Goal: Transaction & Acquisition: Purchase product/service

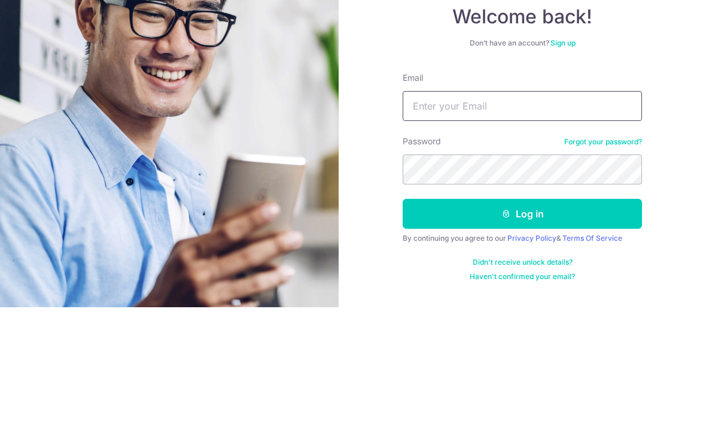
type input "[EMAIL_ADDRESS][DOMAIN_NAME]"
click at [523, 318] on button "Log in" at bounding box center [522, 333] width 239 height 30
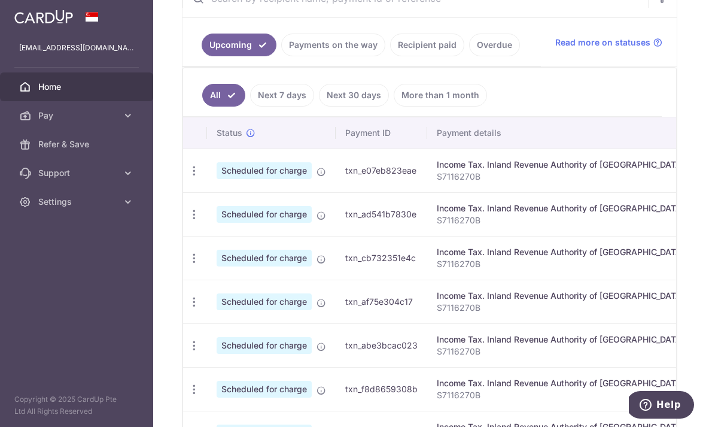
scroll to position [251, 0]
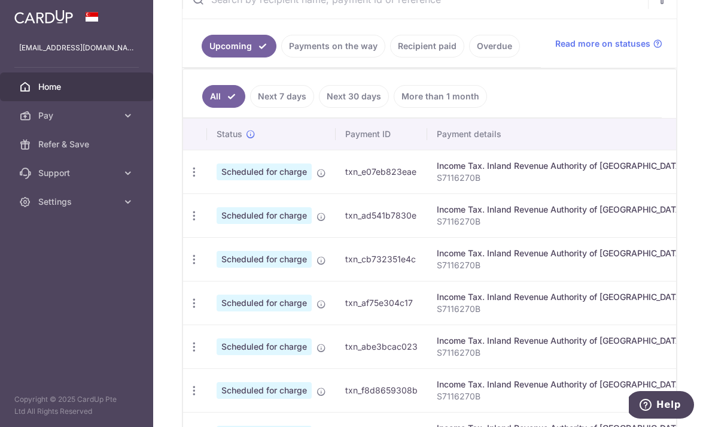
click at [250, 108] on link "Next 7 days" at bounding box center [282, 96] width 64 height 23
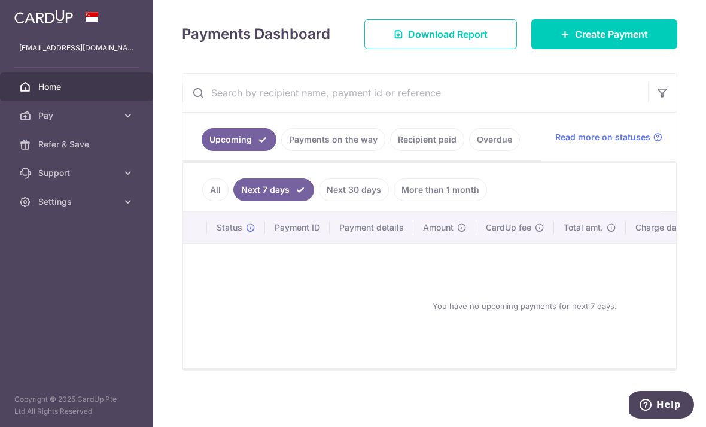
scroll to position [153, 0]
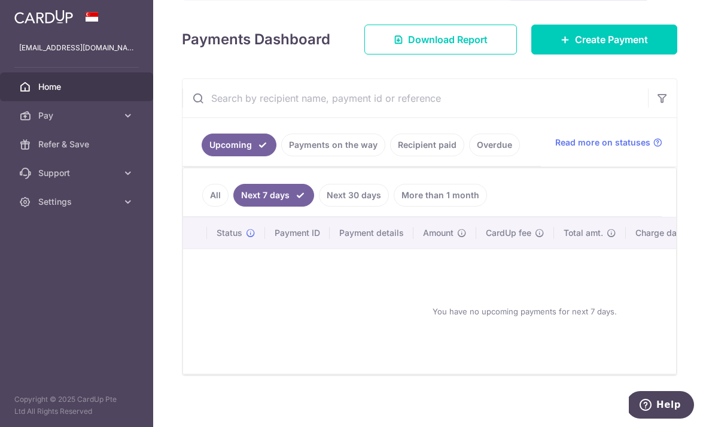
click at [281, 156] on link "Payments on the way" at bounding box center [333, 144] width 104 height 23
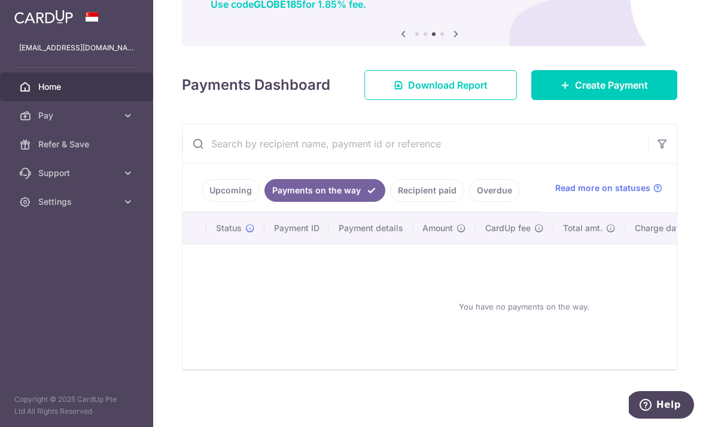
click at [390, 202] on link "Recipient paid" at bounding box center [427, 190] width 74 height 23
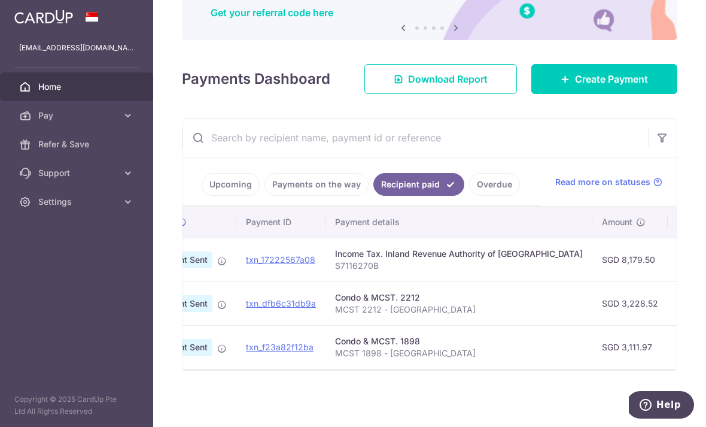
scroll to position [0, 70]
click at [587, 86] on span "Create Payment" at bounding box center [611, 79] width 73 height 14
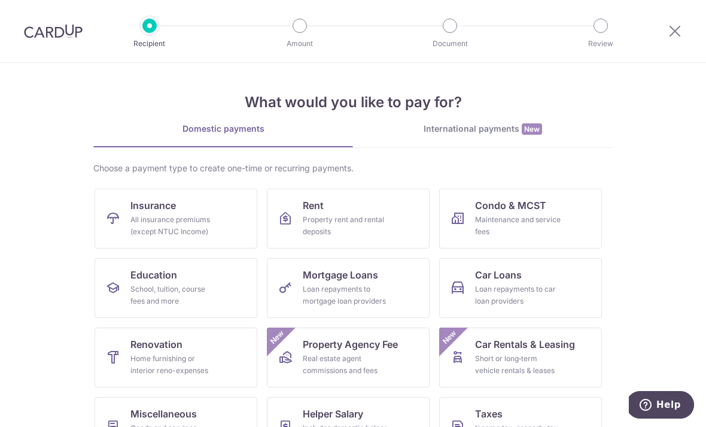
click at [507, 210] on span "Condo & MCST" at bounding box center [510, 205] width 71 height 14
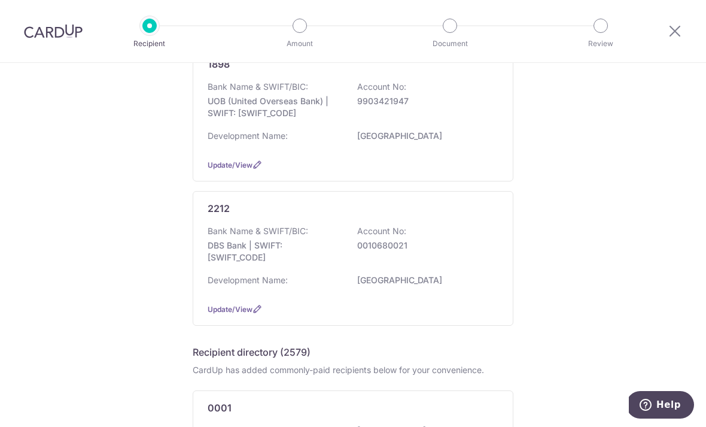
scroll to position [177, 0]
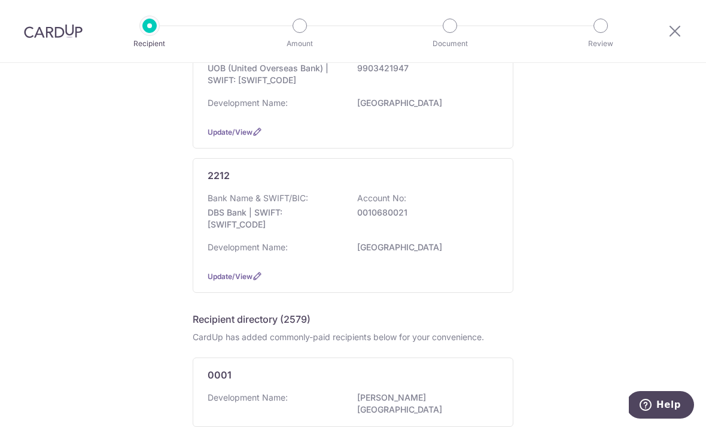
click at [251, 230] on p "DBS Bank | SWIFT: DBSSSGSGXXX" at bounding box center [275, 219] width 134 height 24
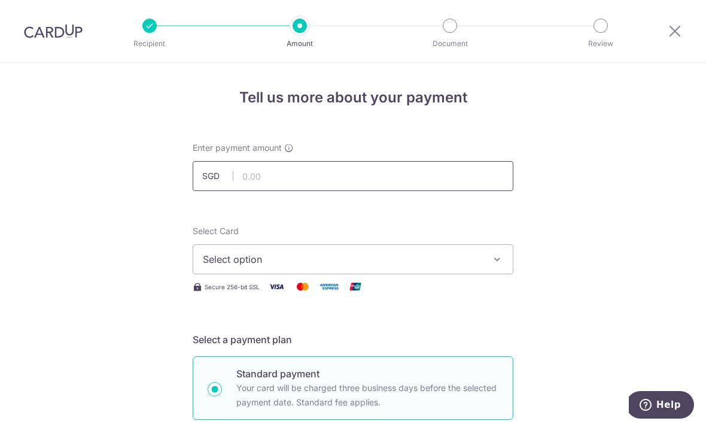
click at [274, 190] on input "text" at bounding box center [353, 176] width 321 height 30
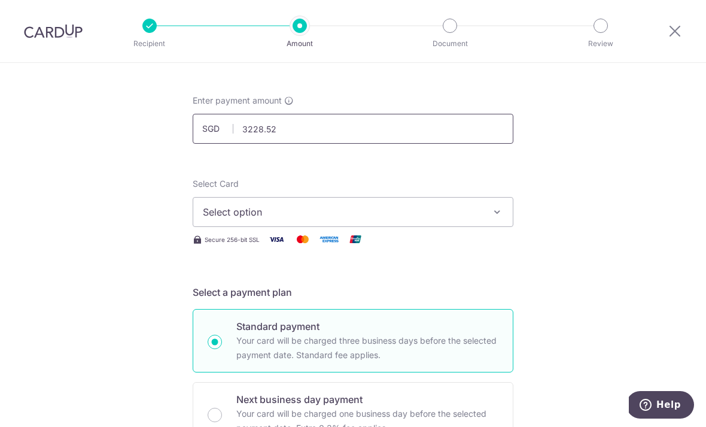
scroll to position [48, 0]
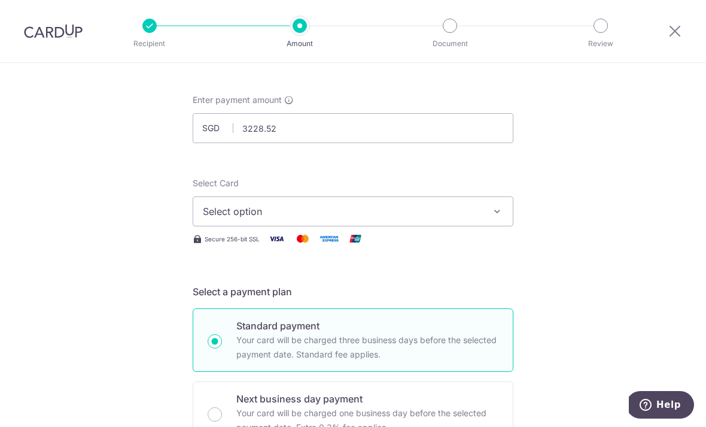
click at [494, 213] on icon "button" at bounding box center [497, 211] width 12 height 12
type input "3,228.52"
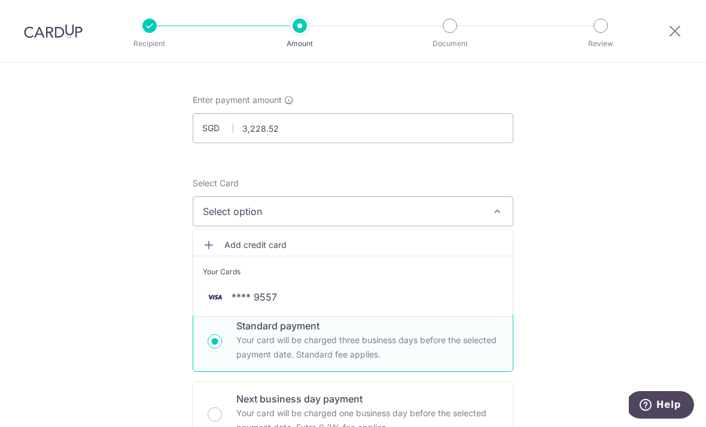
click at [265, 302] on span "**** 9557" at bounding box center [254, 297] width 45 height 14
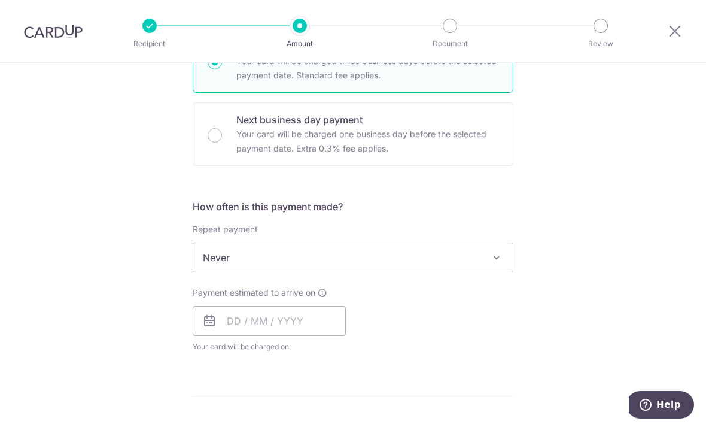
scroll to position [328, 0]
click at [497, 271] on span "Never" at bounding box center [353, 256] width 321 height 30
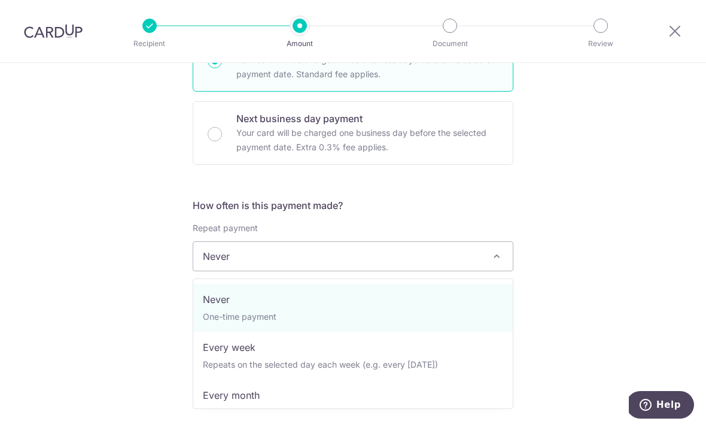
click at [494, 253] on span "Never" at bounding box center [353, 256] width 320 height 29
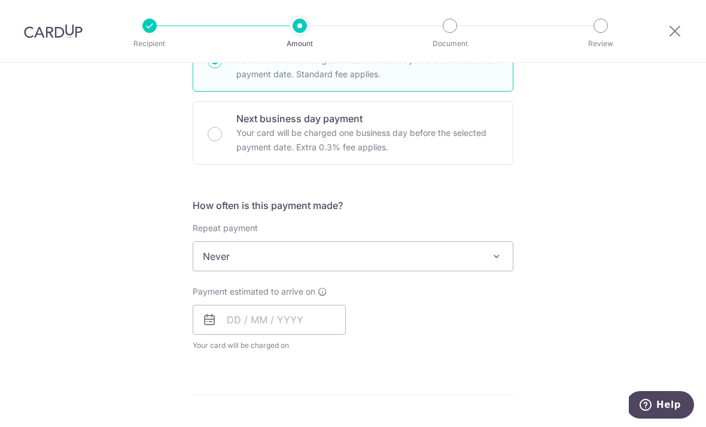
click at [483, 258] on span "Never" at bounding box center [353, 256] width 320 height 29
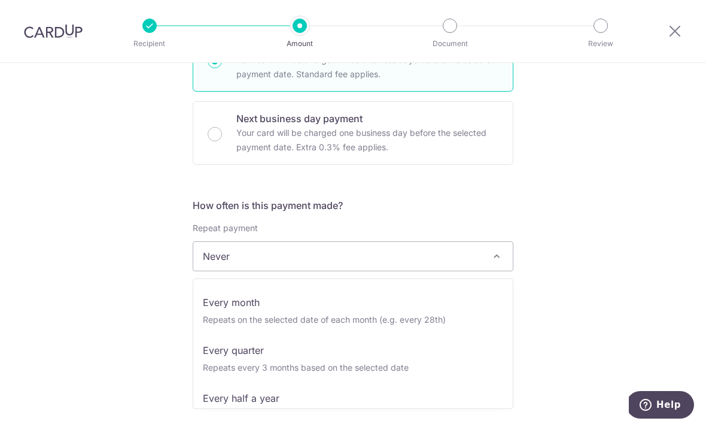
scroll to position [93, 0]
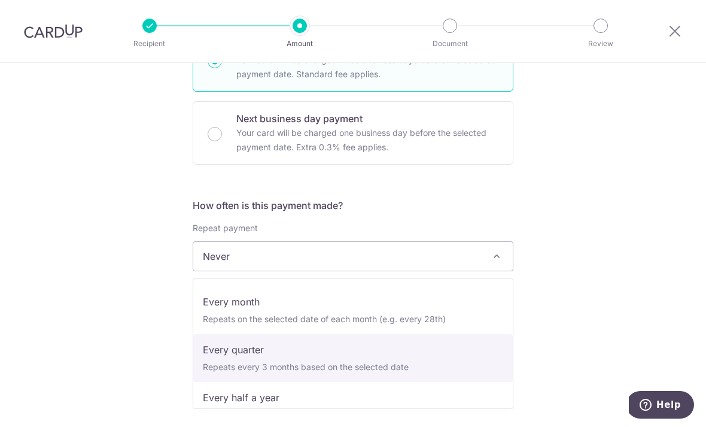
select select "4"
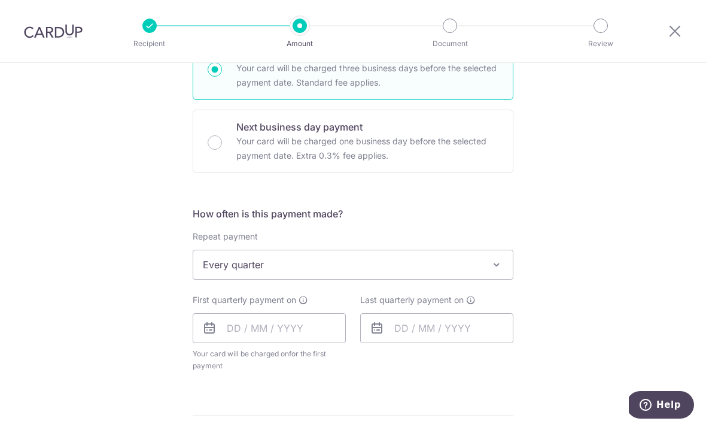
scroll to position [323, 0]
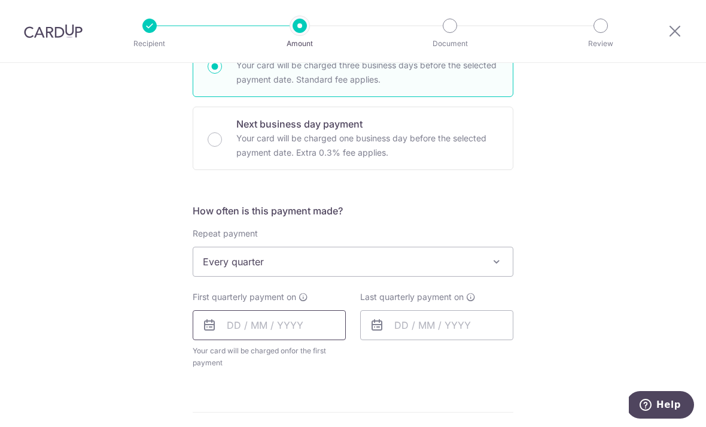
click at [250, 326] on input "text" at bounding box center [269, 325] width 153 height 30
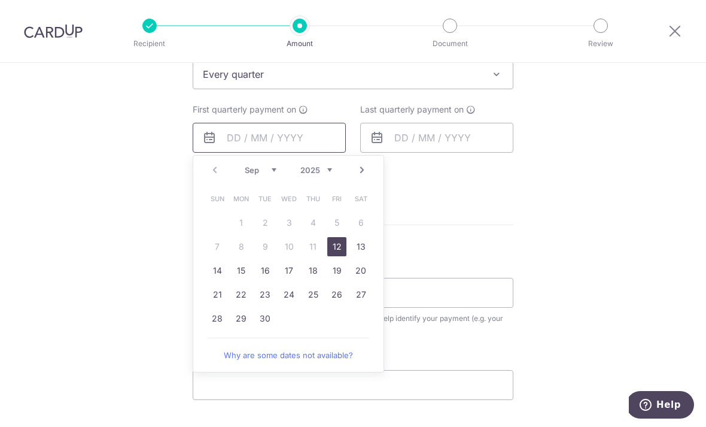
scroll to position [507, 0]
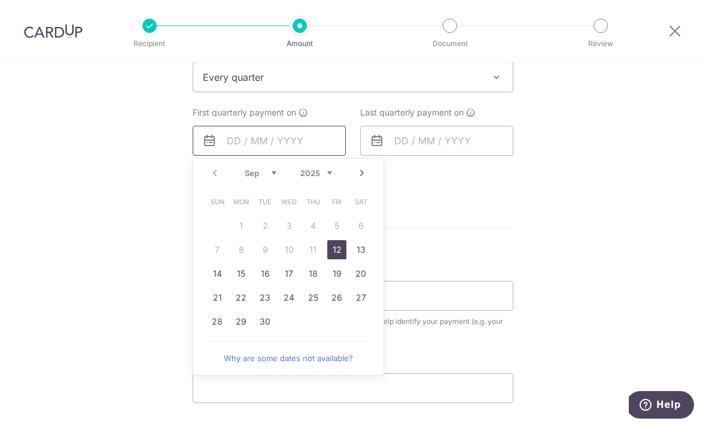
click at [273, 156] on input "text" at bounding box center [269, 141] width 153 height 30
click at [271, 175] on select "Sep Oct Nov Dec" at bounding box center [261, 173] width 32 height 10
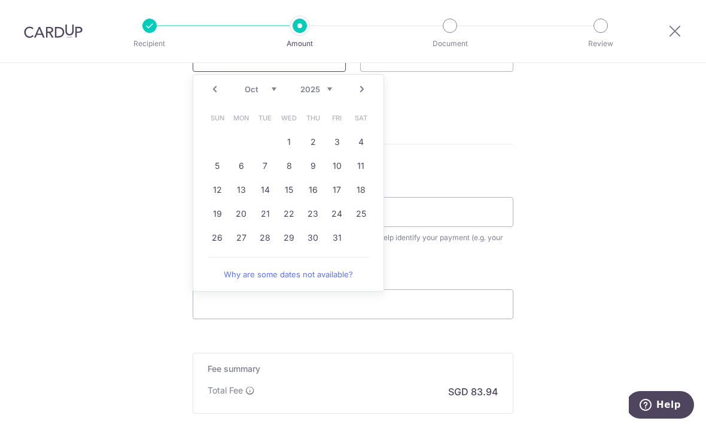
scroll to position [591, 0]
click at [310, 216] on link "23" at bounding box center [313, 213] width 19 height 19
type input "[DATE]"
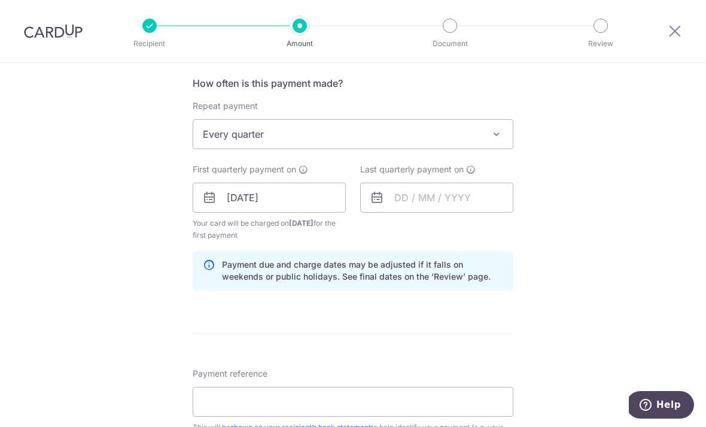
scroll to position [447, 0]
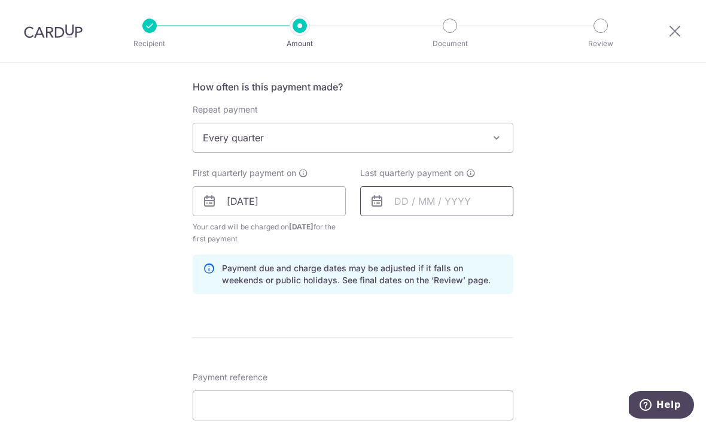
click at [463, 216] on input "text" at bounding box center [436, 201] width 153 height 30
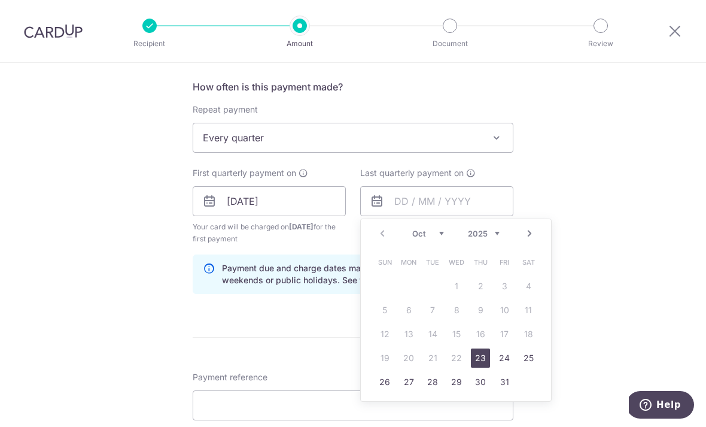
click at [502, 235] on div "Prev Next Oct Nov Dec 2025 2026 2027 2028 2029 2030 2031 2032 2033 2034 2035" at bounding box center [456, 233] width 190 height 29
click at [491, 238] on select "2025 2026 2027 2028 2029 2030 2031 2032 2033 2034 2035" at bounding box center [484, 234] width 32 height 10
click at [496, 238] on select "2025 2026 2027 2028 2029 2030 2031 2032 2033 2034 2035" at bounding box center [484, 234] width 32 height 10
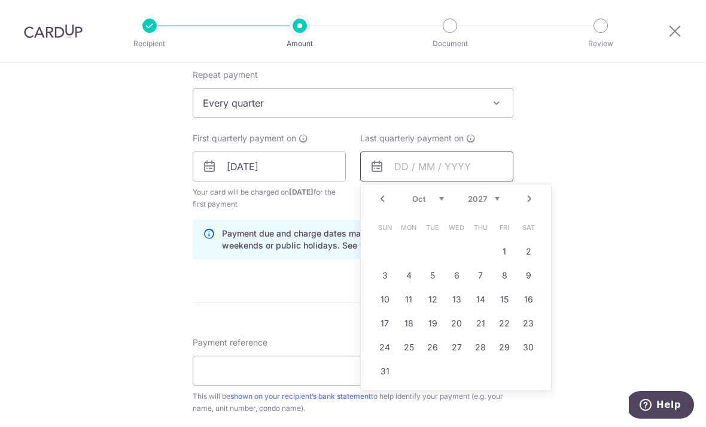
scroll to position [481, 0]
click at [439, 202] on select "Jan Feb Mar Apr May Jun Jul Aug Sep Oct Nov Dec" at bounding box center [428, 200] width 32 height 10
click at [502, 333] on link "23" at bounding box center [504, 323] width 19 height 19
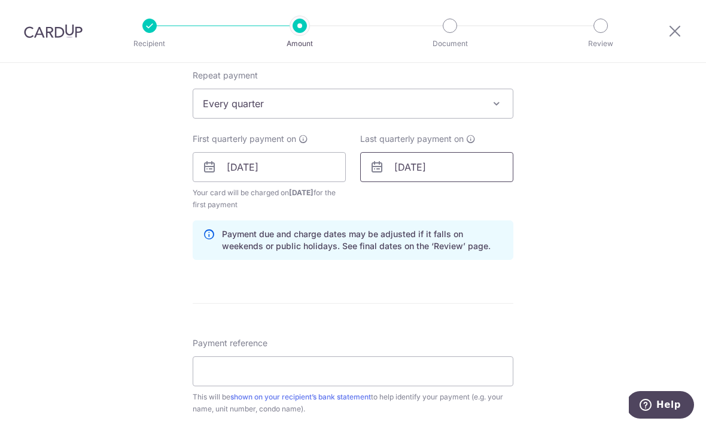
click at [441, 169] on input "23/07/2027" at bounding box center [436, 167] width 153 height 30
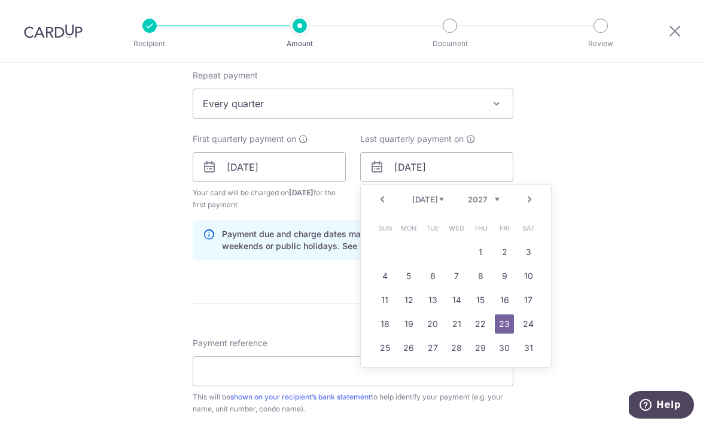
click at [498, 200] on select "2025 2026 2027 2028 2029 2030 2031 2032 2033 2034 2035" at bounding box center [484, 200] width 32 height 10
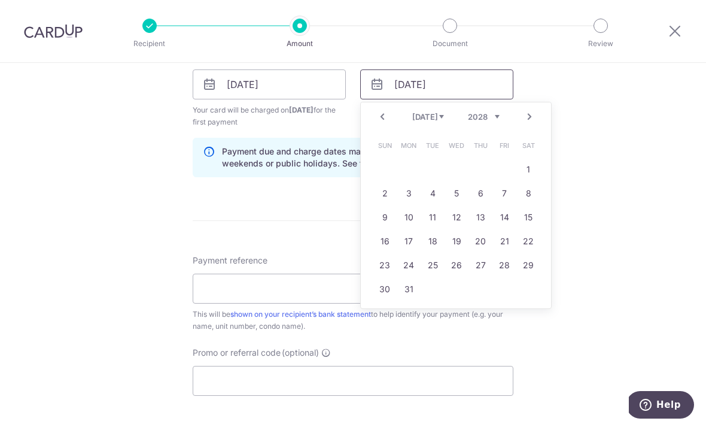
scroll to position [569, 0]
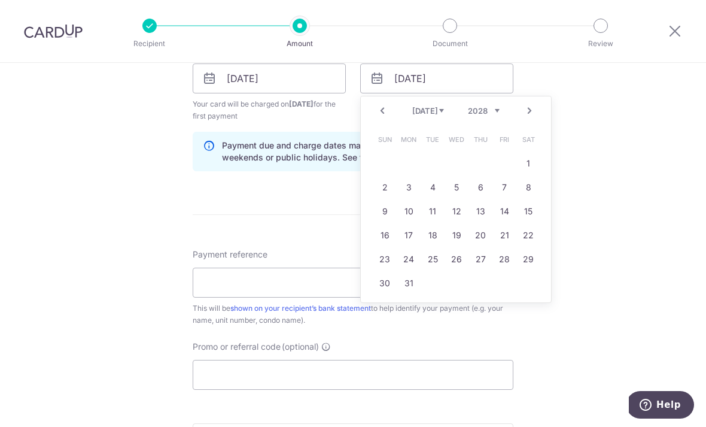
click at [607, 244] on div "Tell us more about your payment Enter payment amount SGD 3,228.52 3228.52 Selec…" at bounding box center [353, 66] width 706 height 1144
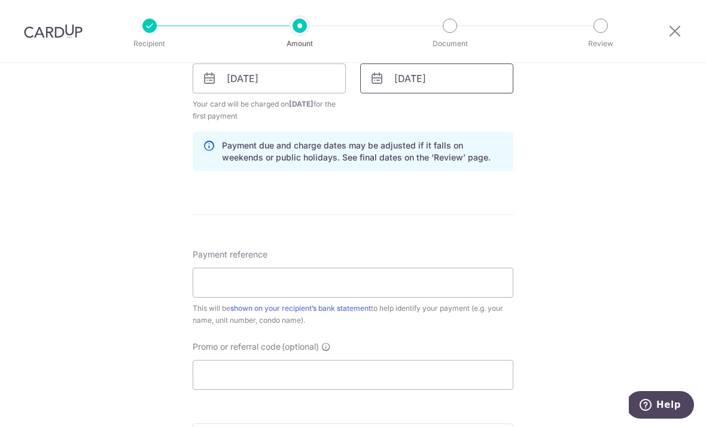
click at [454, 83] on input "23/07/2027" at bounding box center [436, 78] width 153 height 30
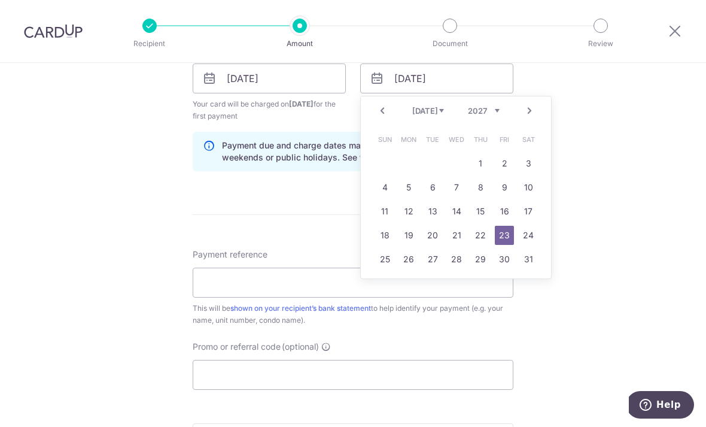
click at [490, 115] on select "2025 2026 2027 2028 2029 2030 2031 2032 2033 2034 2035" at bounding box center [484, 111] width 32 height 10
click at [384, 265] on link "23" at bounding box center [384, 259] width 19 height 19
type input "23/07/2028"
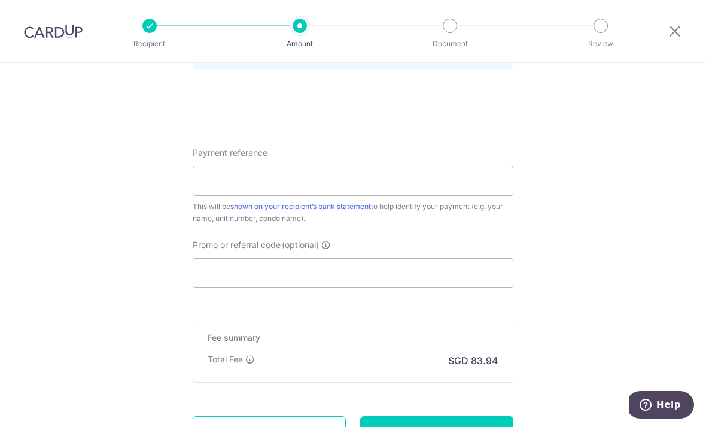
scroll to position [672, 0]
click at [217, 185] on input "Payment reference" at bounding box center [353, 180] width 321 height 30
type input "RP#27-06 MCST 2212 Card Up"
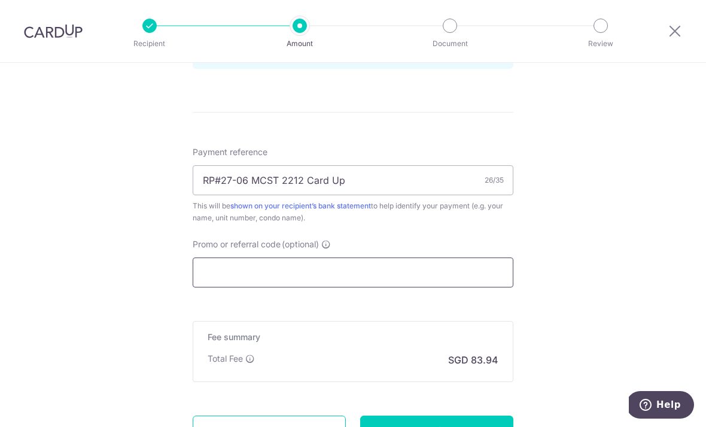
click at [222, 283] on input "Promo or referral code (optional)" at bounding box center [353, 272] width 321 height 30
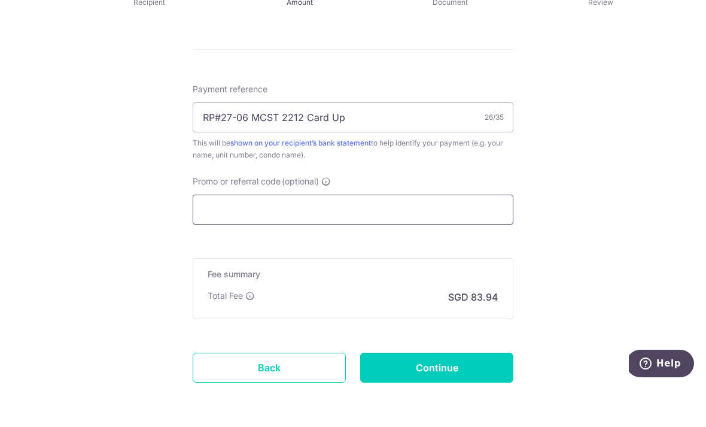
scroll to position [670, 0]
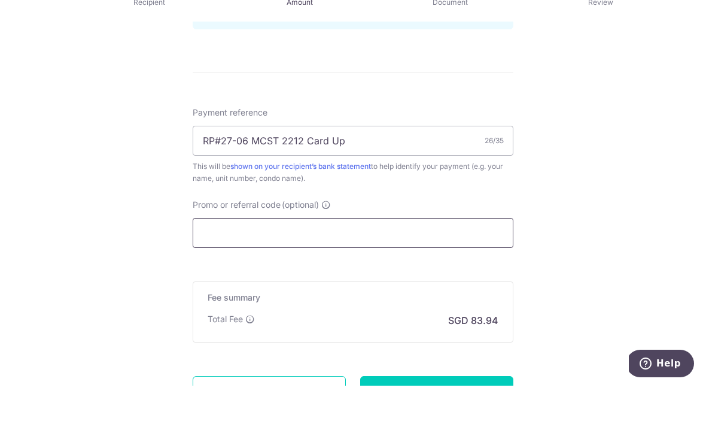
click at [229, 259] on input "Promo or referral code (optional)" at bounding box center [353, 274] width 321 height 30
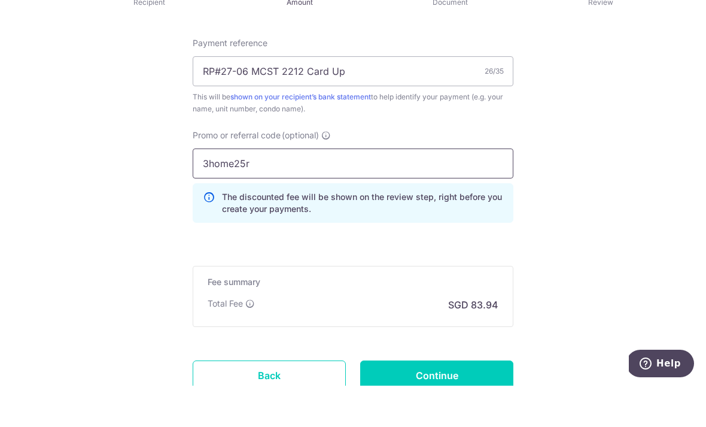
scroll to position [733, 0]
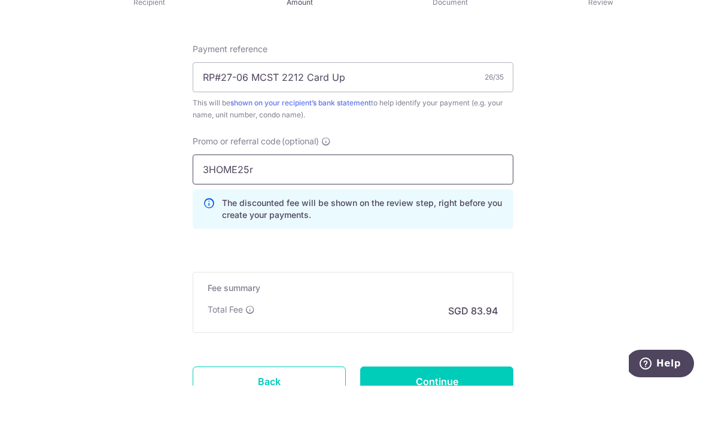
click at [268, 196] on input "3HOME25r" at bounding box center [353, 211] width 321 height 30
type input "3HOME25R"
click at [461, 345] on p "SGD 83.94" at bounding box center [473, 352] width 50 height 14
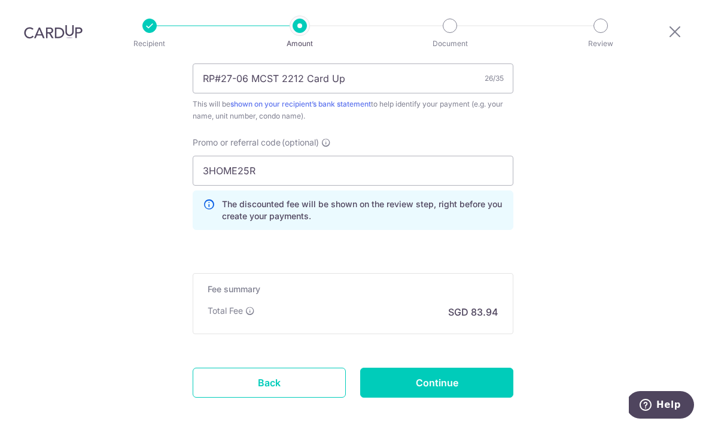
scroll to position [772, 0]
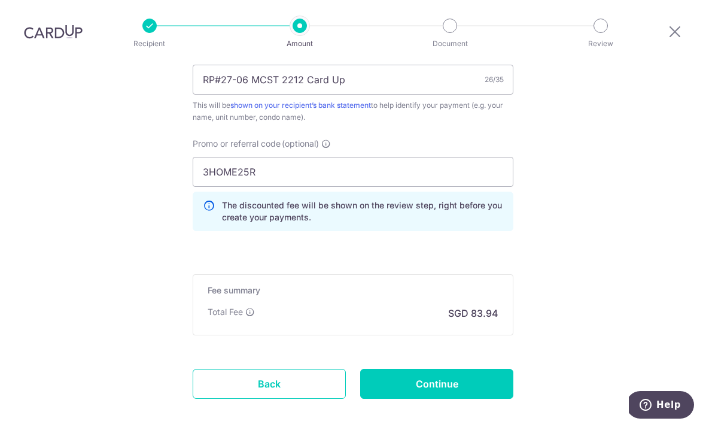
click at [448, 369] on input "Continue" at bounding box center [436, 384] width 153 height 30
type input "Create Schedule"
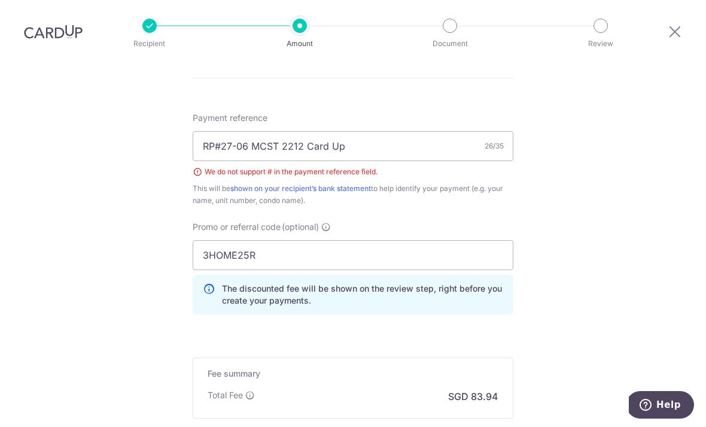
scroll to position [644, 0]
click at [227, 132] on input "RP#27-06 MCST 2212 Card Up" at bounding box center [353, 147] width 321 height 30
type input "RP27-06 MCST 2212 Card Up"
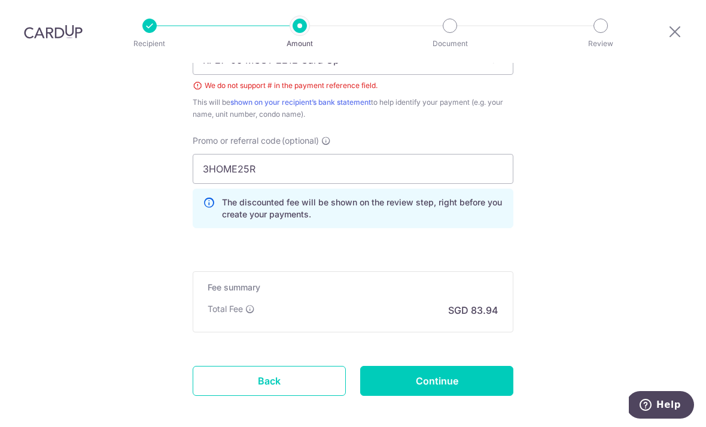
scroll to position [736, 0]
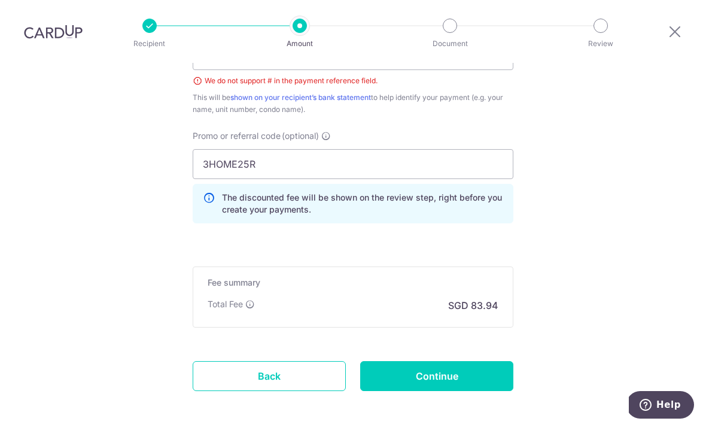
click at [429, 361] on input "Continue" at bounding box center [436, 376] width 153 height 30
type input "Create Schedule"
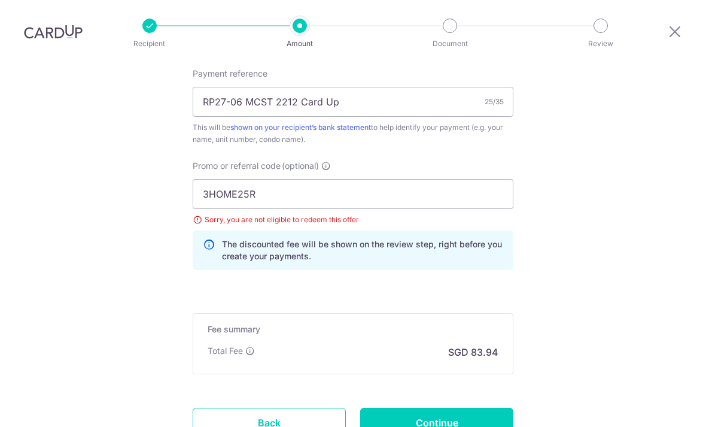
scroll to position [689, 0]
click at [275, 179] on input "3HOME25R" at bounding box center [353, 194] width 321 height 30
type input "3"
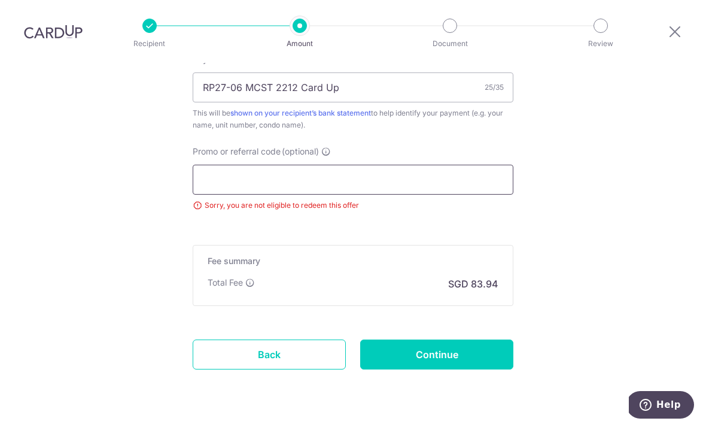
scroll to position [702, 0]
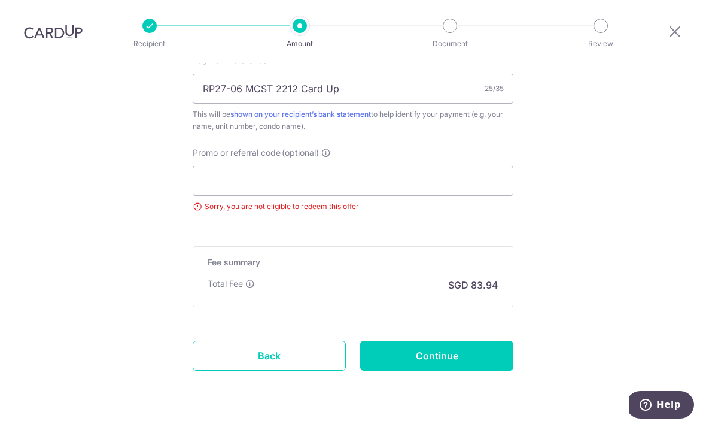
click at [438, 341] on input "Continue" at bounding box center [436, 356] width 153 height 30
type input "Update Schedule"
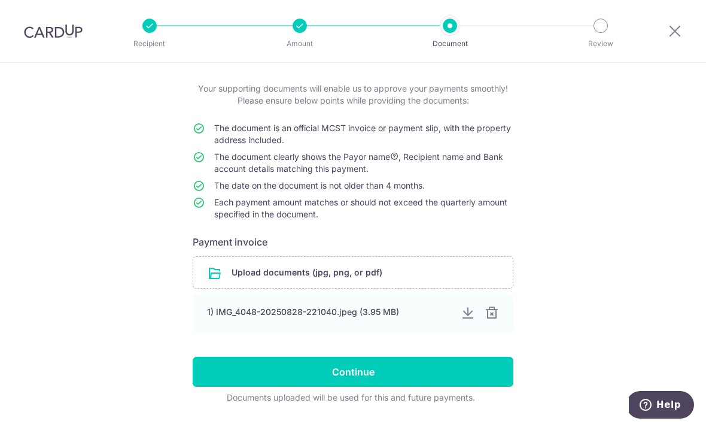
scroll to position [59, 0]
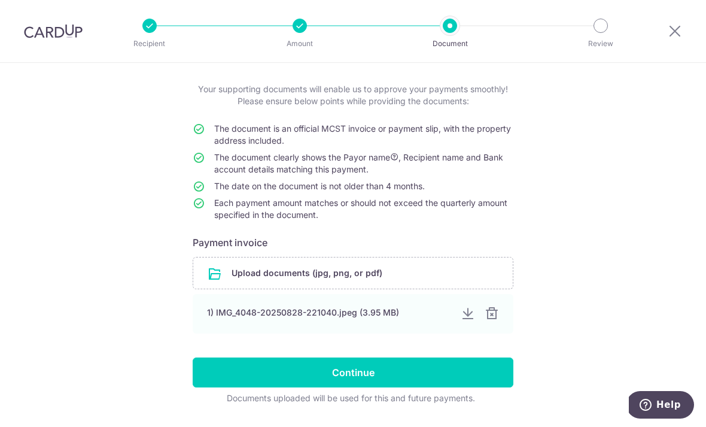
click at [311, 317] on div "1) IMG_4048-20250828-221040.jpeg (3.95 MB)" at bounding box center [329, 313] width 244 height 12
click at [268, 317] on div "1) IMG_4048-20250828-221040.jpeg (3.95 MB)" at bounding box center [329, 313] width 244 height 12
click at [357, 281] on input "file" at bounding box center [353, 272] width 320 height 31
click at [219, 279] on input "file" at bounding box center [353, 272] width 320 height 31
click at [214, 282] on input "file" at bounding box center [353, 272] width 320 height 31
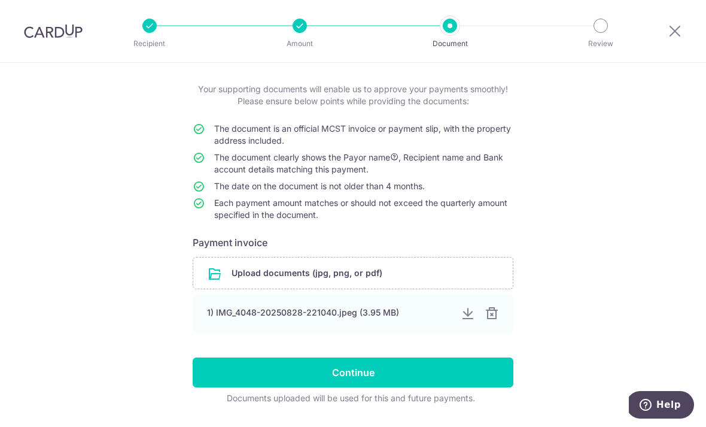
click at [215, 277] on input "file" at bounding box center [353, 272] width 320 height 31
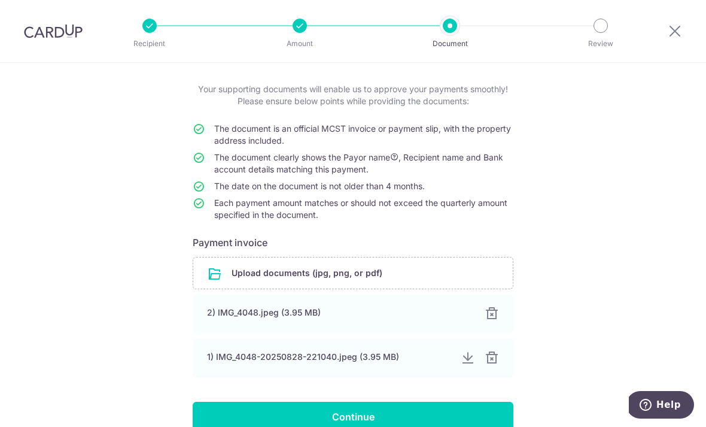
click at [493, 361] on div at bounding box center [492, 358] width 14 height 14
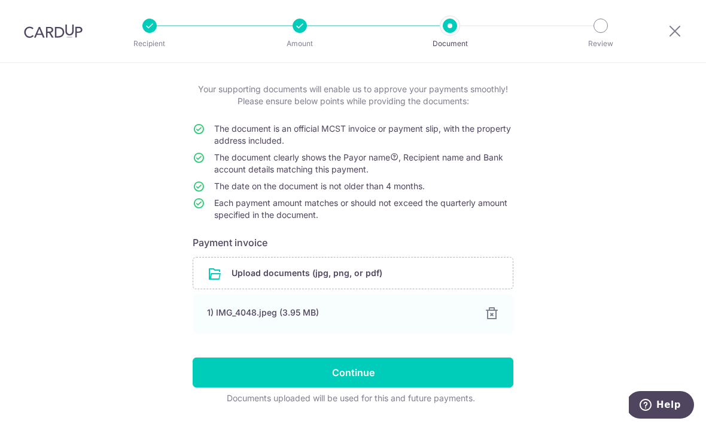
click at [356, 375] on input "Continue" at bounding box center [353, 372] width 321 height 30
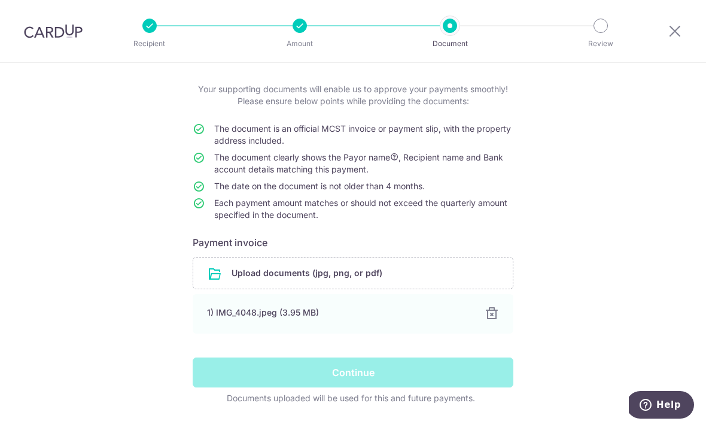
click at [353, 370] on div "Continue" at bounding box center [353, 372] width 335 height 30
click at [367, 377] on div "Continue" at bounding box center [353, 372] width 335 height 30
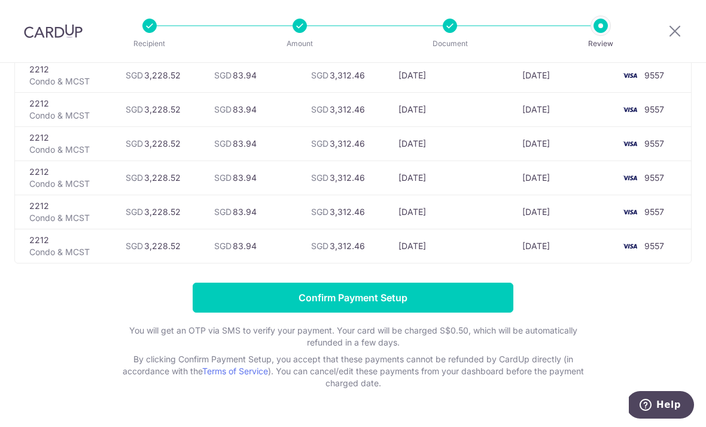
scroll to position [332, 0]
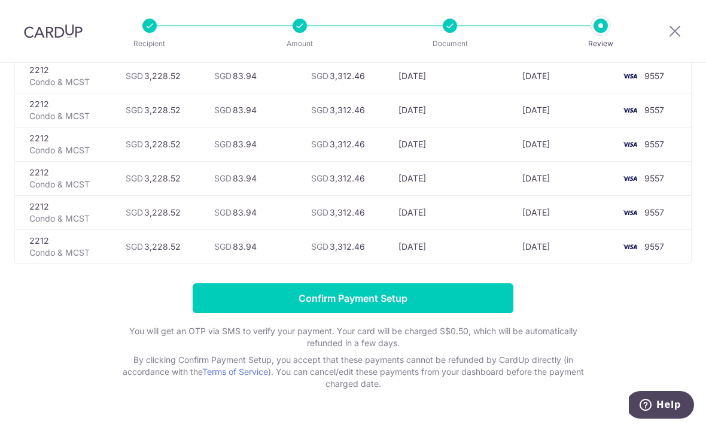
click at [327, 305] on input "Confirm Payment Setup" at bounding box center [353, 298] width 321 height 30
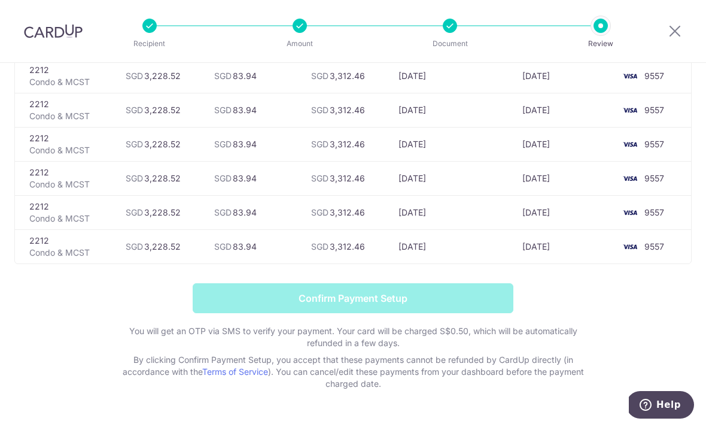
click at [228, 295] on form "Confirm Payment Setup You will get an OTP via SMS to verify your payment. Your …" at bounding box center [353, 336] width 678 height 107
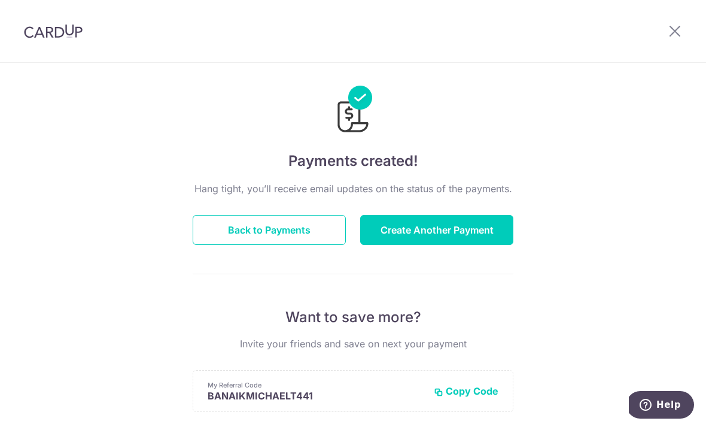
scroll to position [10, 0]
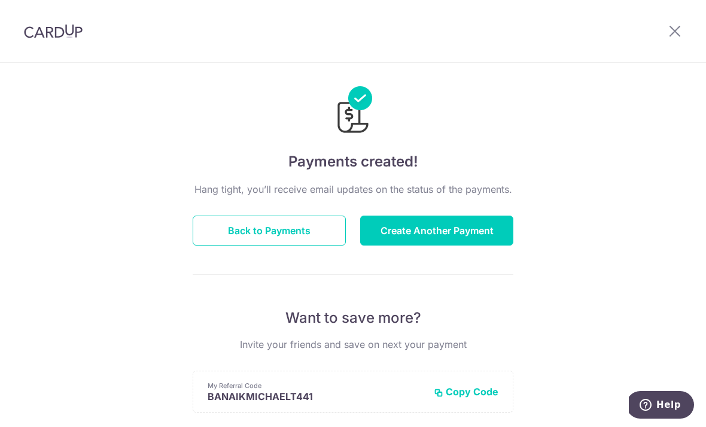
click at [417, 239] on button "Create Another Payment" at bounding box center [436, 231] width 153 height 30
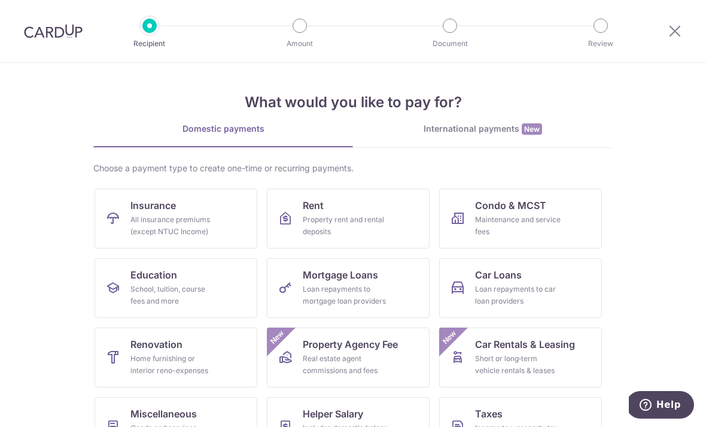
click at [325, 291] on div "Loan repayments to mortgage loan providers" at bounding box center [346, 295] width 86 height 24
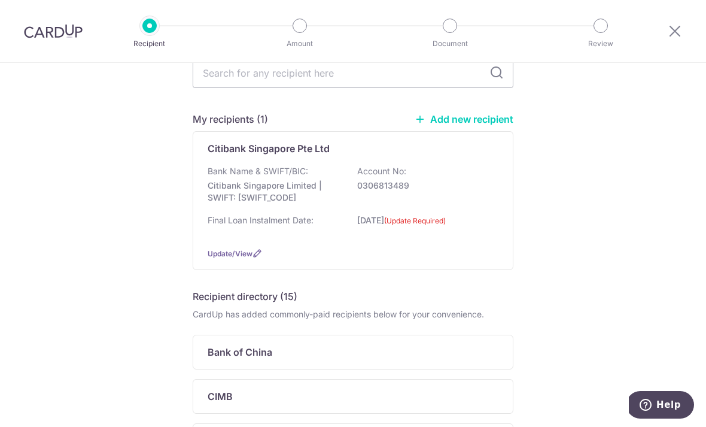
scroll to position [59, 0]
click at [238, 259] on span "Update/View" at bounding box center [230, 254] width 45 height 9
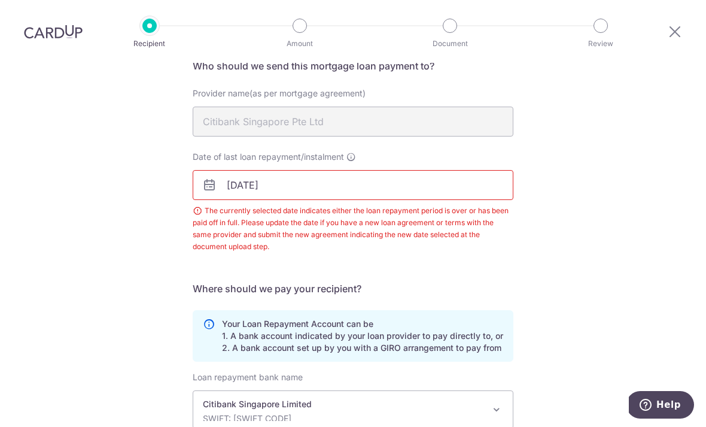
scroll to position [89, 0]
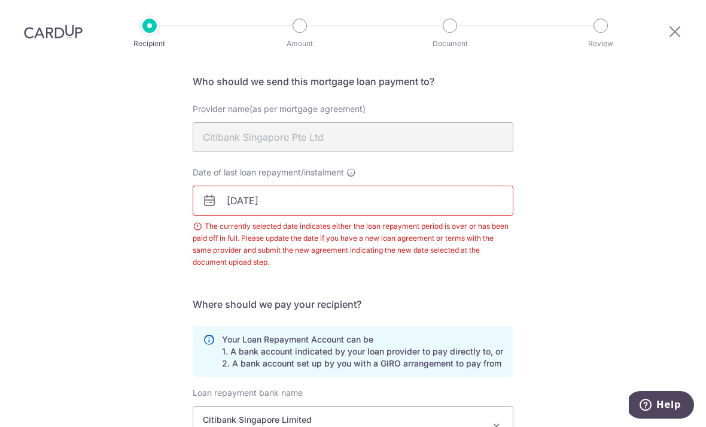
click at [295, 186] on input "28/08/2025" at bounding box center [353, 201] width 321 height 30
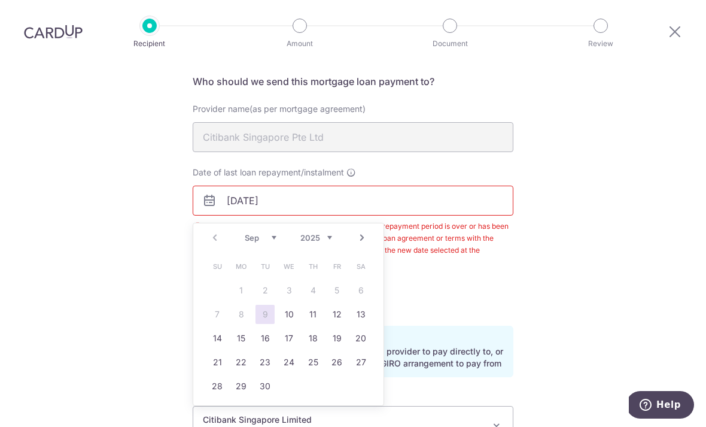
click at [453, 255] on form "Who should we send this mortgage loan payment to? Provider name(as per mortgage…" at bounding box center [353, 310] width 321 height 473
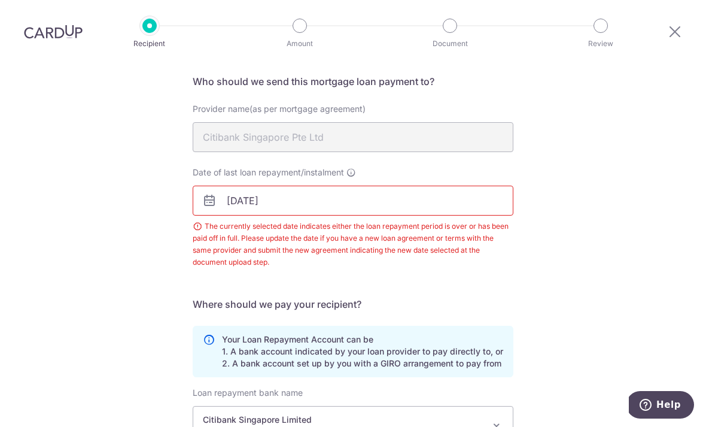
click at [202, 186] on input "28/08/2025" at bounding box center [353, 201] width 321 height 30
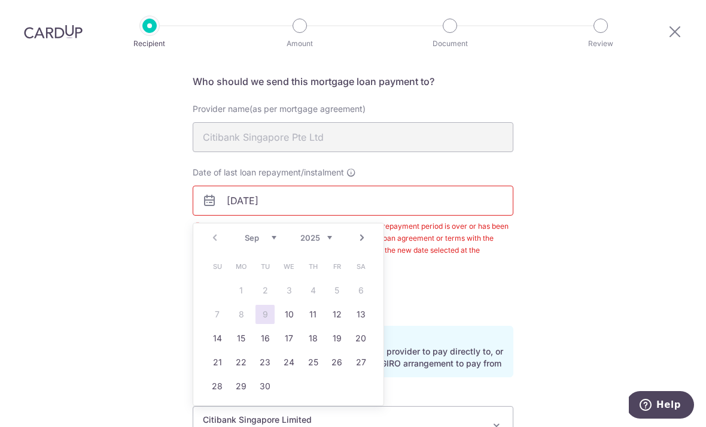
click at [423, 297] on h5 "Where should we pay your recipient?" at bounding box center [353, 304] width 321 height 14
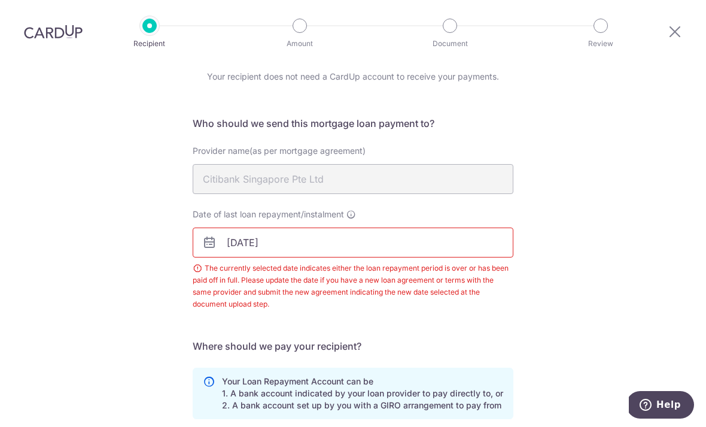
scroll to position [83, 0]
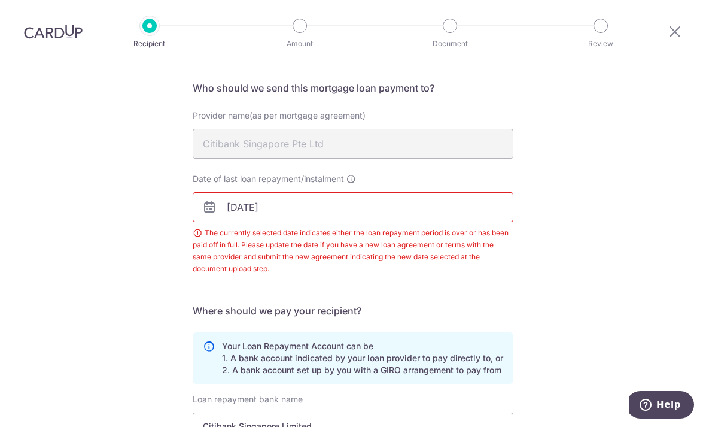
click at [266, 192] on input "28/08/2025" at bounding box center [353, 207] width 321 height 30
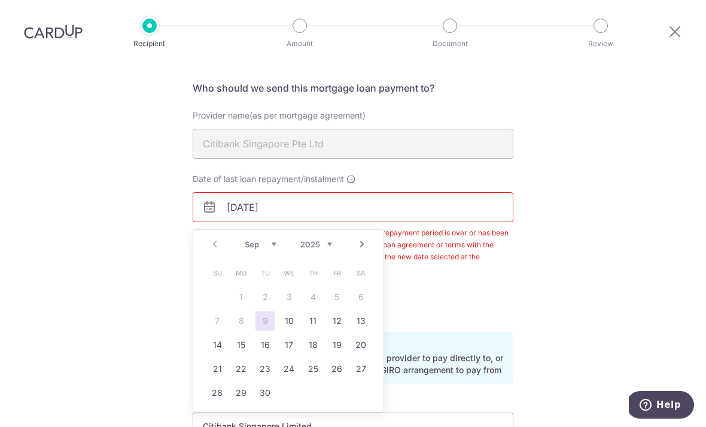
click at [218, 335] on link "14" at bounding box center [217, 344] width 19 height 19
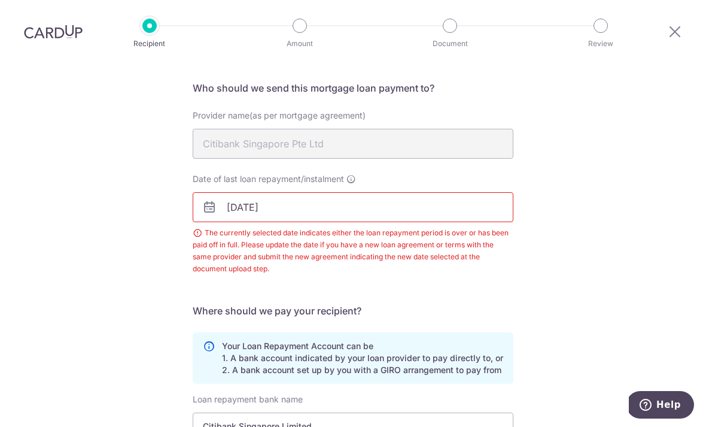
click at [8, 118] on div "Recipient Details Your recipient does not need a CardUp account to receive your…" at bounding box center [353, 295] width 706 height 630
click at [10, 120] on div "Recipient Details Your recipient does not need a CardUp account to receive your…" at bounding box center [353, 295] width 706 height 630
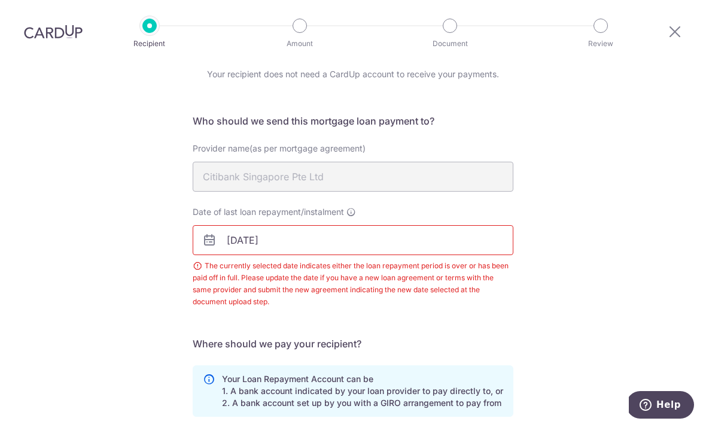
scroll to position [48, 0]
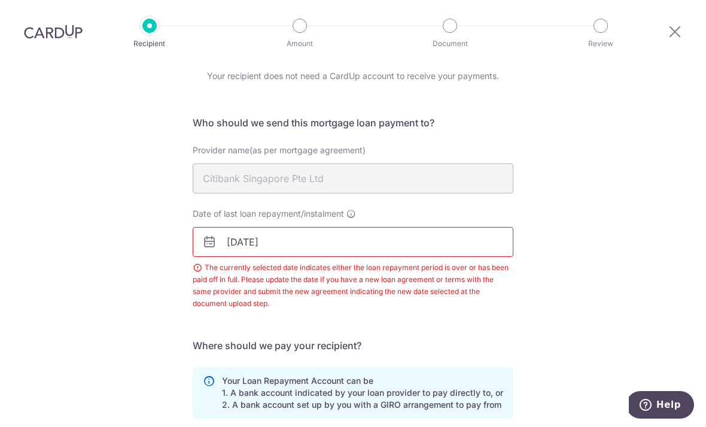
click at [344, 208] on span "Date of last loan repayment/instalment" at bounding box center [268, 214] width 151 height 12
click at [345, 227] on input "14/09/2025" at bounding box center [353, 242] width 321 height 30
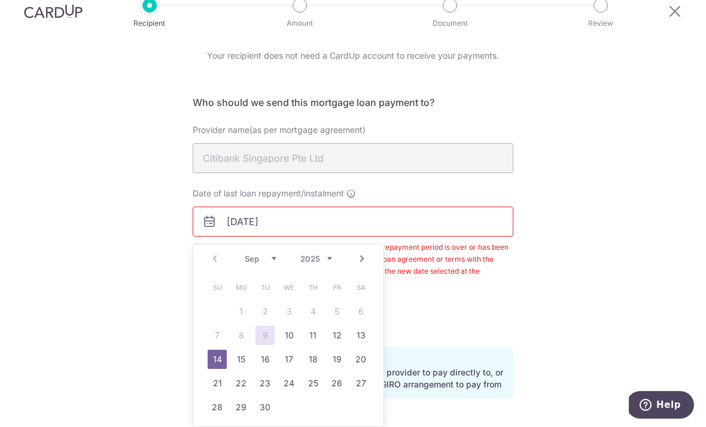
click at [111, 266] on div "Recipient Details Your recipient does not need a CardUp account to receive your…" at bounding box center [353, 310] width 706 height 630
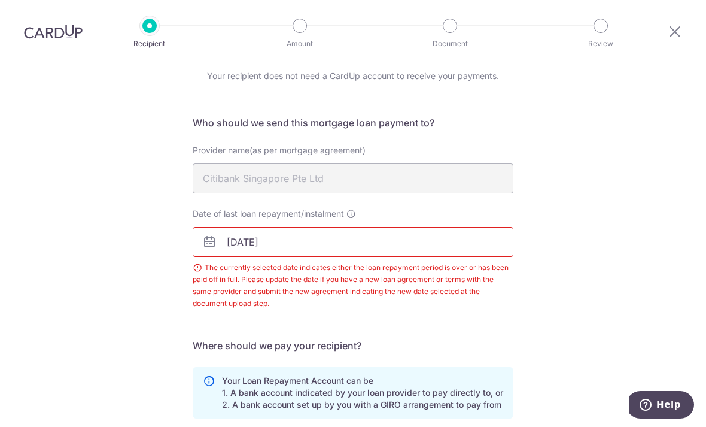
click at [281, 227] on input "14/09/2025" at bounding box center [353, 242] width 321 height 30
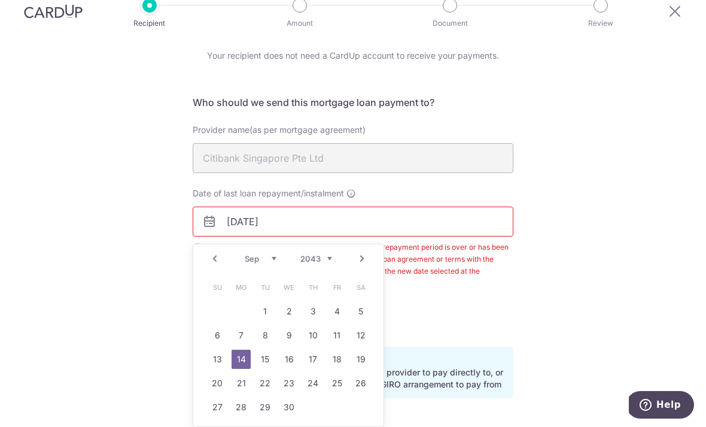
click at [248, 207] on input "14/09/2043" at bounding box center [353, 222] width 321 height 30
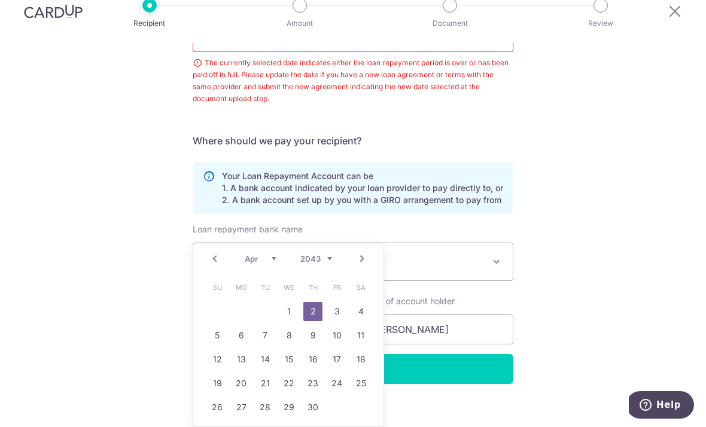
scroll to position [232, 0]
type input "02/04/2043"
click at [567, 298] on div "Recipient Details Your recipient does not need a CardUp account to receive your…" at bounding box center [353, 125] width 706 height 630
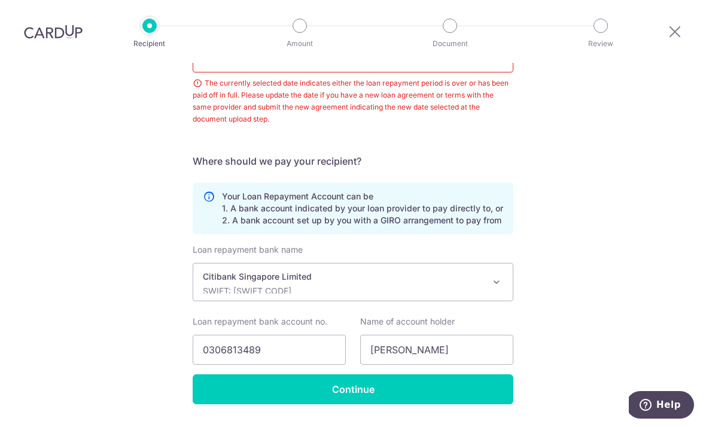
click at [347, 374] on input "Continue" at bounding box center [353, 389] width 321 height 30
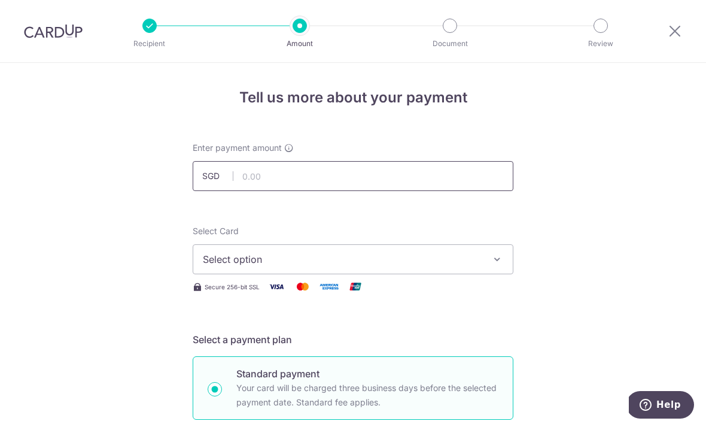
click at [273, 189] on input "text" at bounding box center [353, 176] width 321 height 30
click at [217, 266] on span "Select option" at bounding box center [342, 259] width 279 height 14
type input "11,453.65"
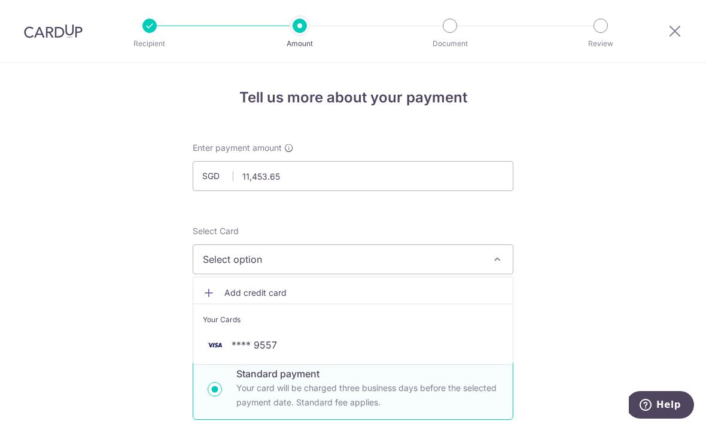
click at [237, 351] on span "**** 9557" at bounding box center [254, 345] width 45 height 14
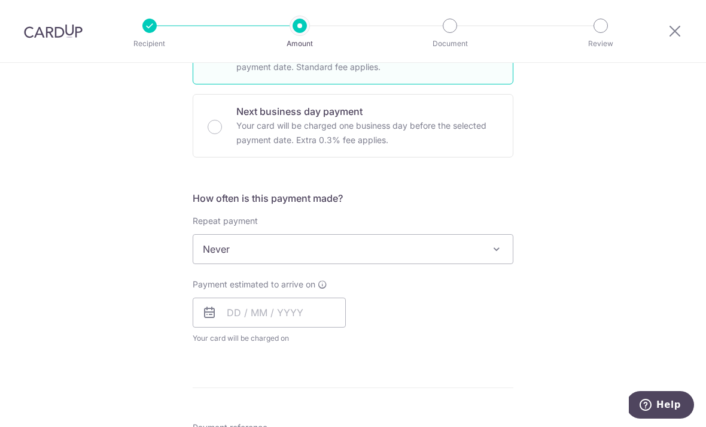
scroll to position [348, 0]
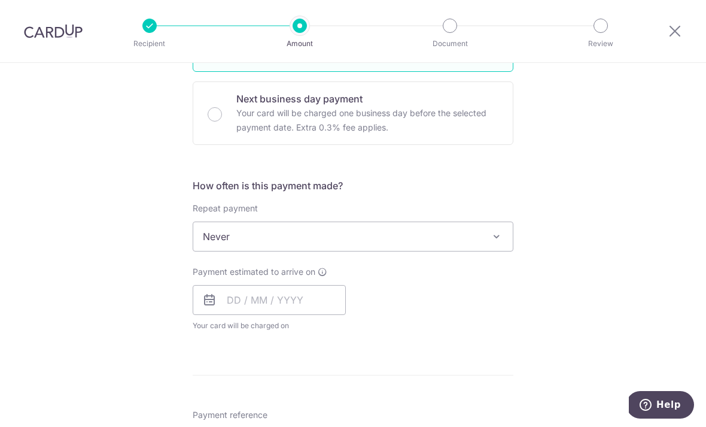
click at [238, 244] on span "Never" at bounding box center [353, 236] width 320 height 29
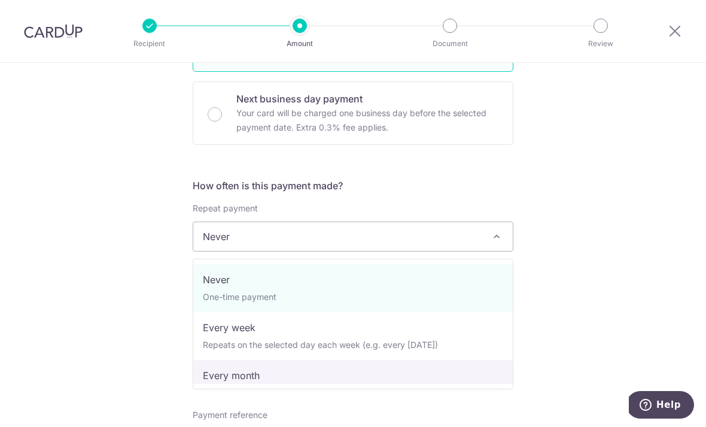
select select "3"
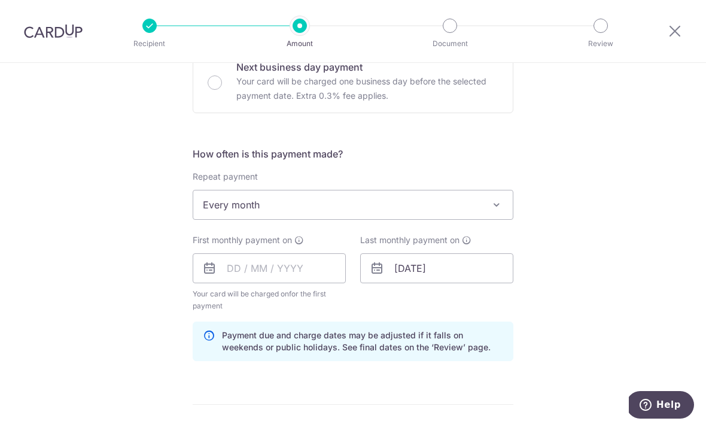
scroll to position [387, 0]
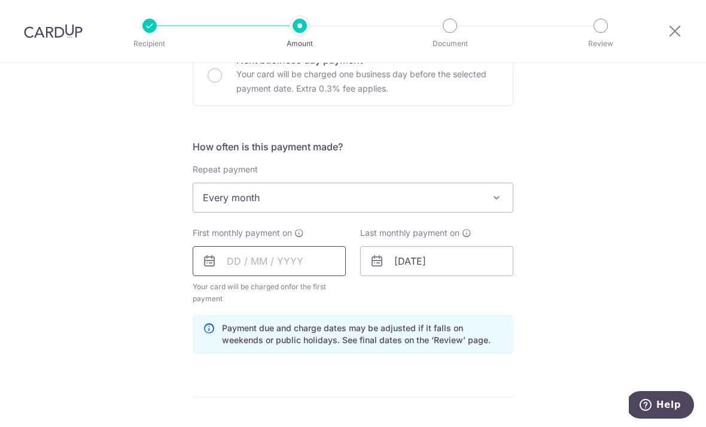
click at [279, 269] on input "text" at bounding box center [269, 261] width 153 height 30
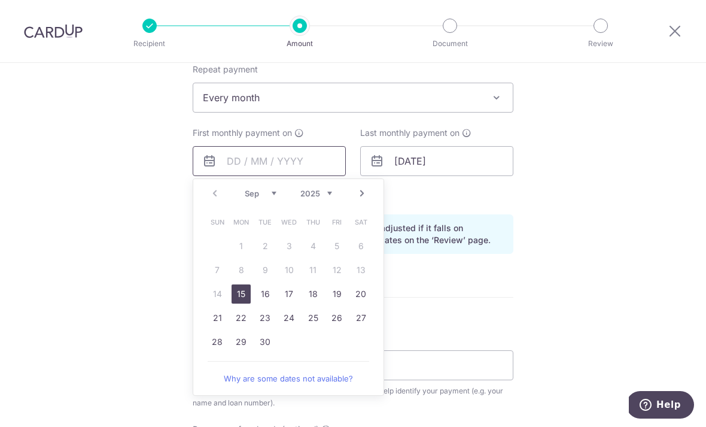
scroll to position [497, 0]
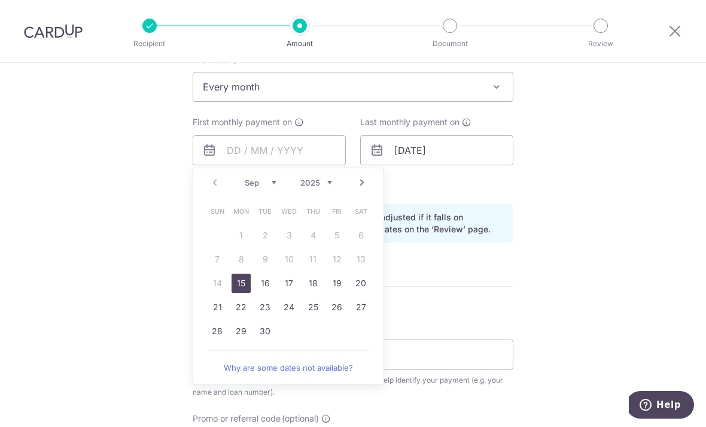
click at [243, 313] on link "22" at bounding box center [241, 307] width 19 height 19
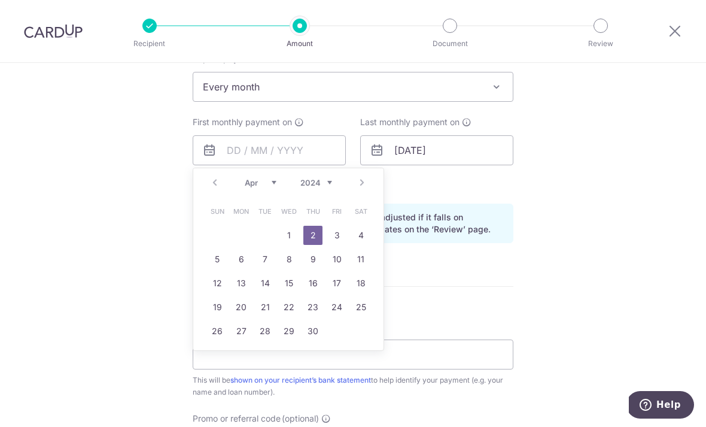
type input "22/09/2025"
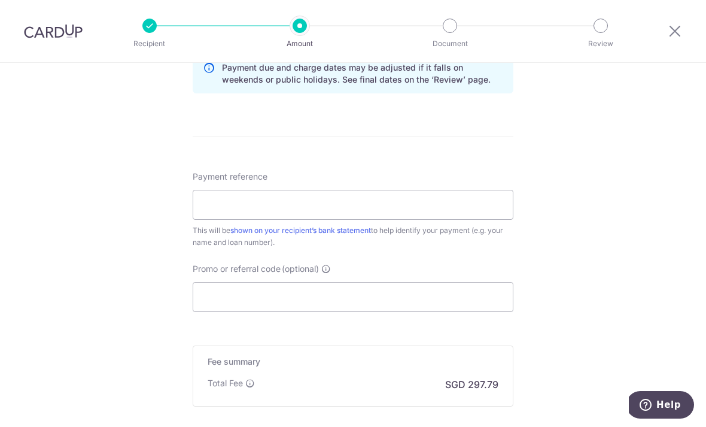
scroll to position [650, 0]
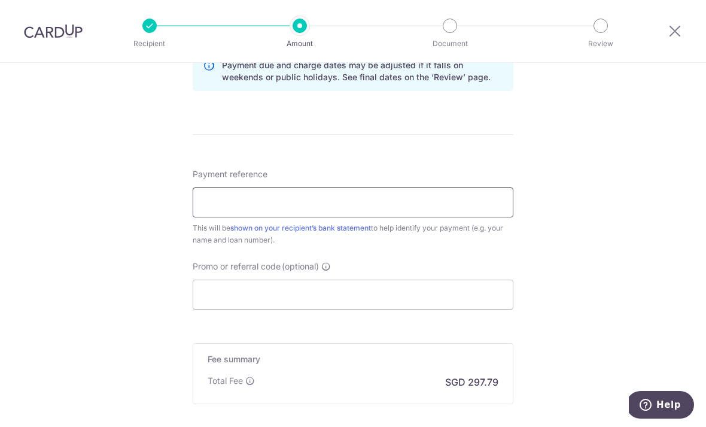
click at [217, 206] on input "Payment reference" at bounding box center [353, 202] width 321 height 30
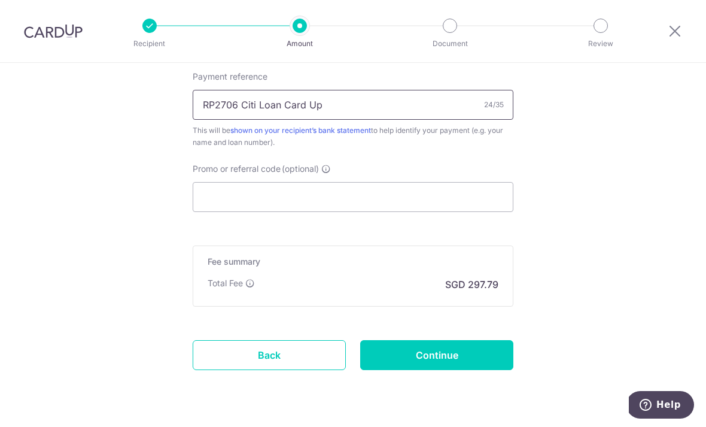
scroll to position [746, 0]
type input "RP2706 Citi Loan Card Up"
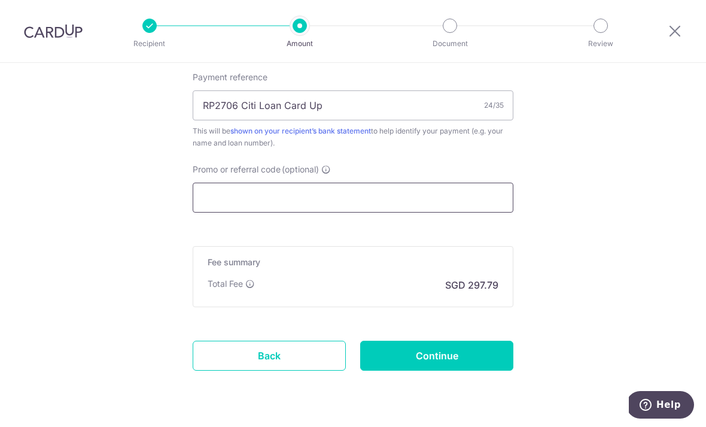
click at [219, 210] on input "Promo or referral code (optional)" at bounding box center [353, 198] width 321 height 30
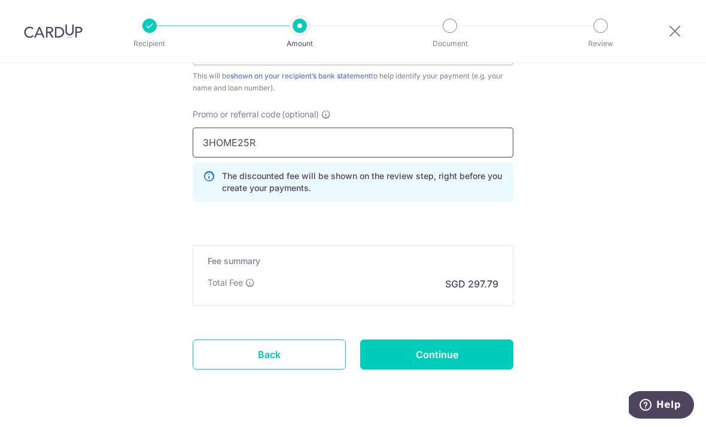
scroll to position [800, 0]
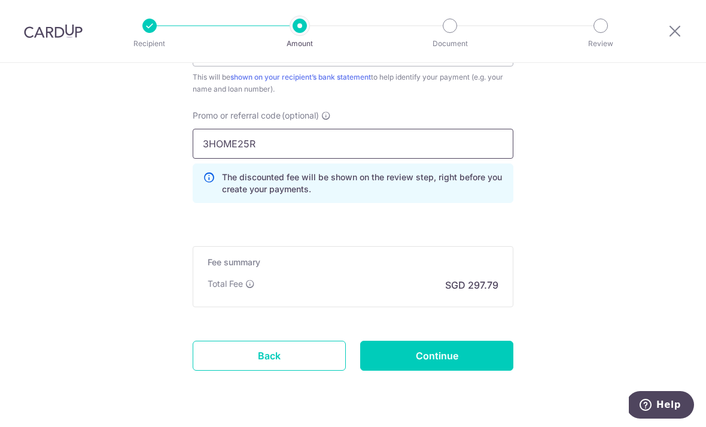
type input "3HOME25R"
click at [439, 360] on input "Continue" at bounding box center [436, 356] width 153 height 30
type input "Create Schedule"
click at [448, 341] on input "Continue" at bounding box center [436, 356] width 153 height 30
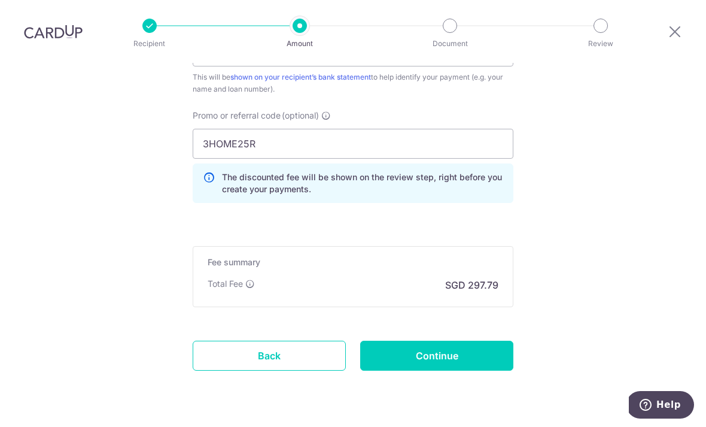
type input "Create Schedule"
click at [441, 341] on input "Continue" at bounding box center [436, 356] width 153 height 30
type input "Create Schedule"
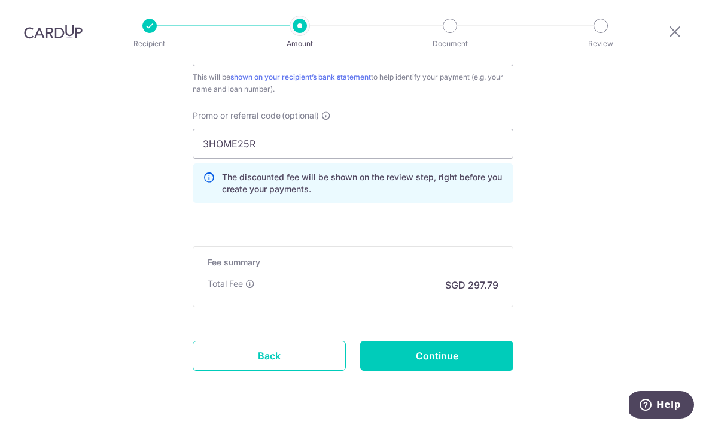
click at [459, 341] on input "Continue" at bounding box center [436, 356] width 153 height 30
type input "Create Schedule"
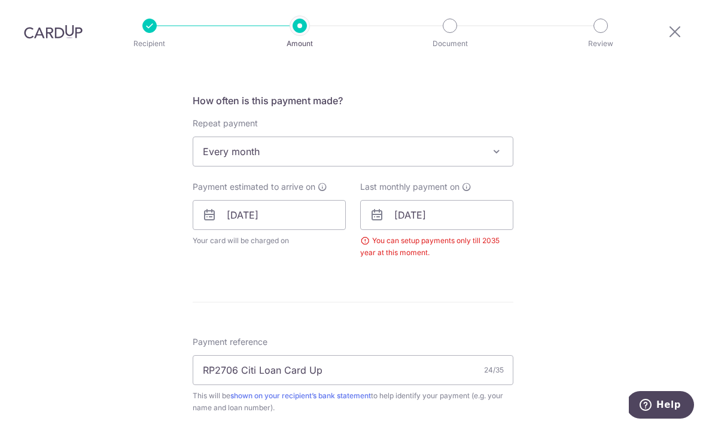
scroll to position [433, 0]
click at [469, 199] on input "02/04/2043" at bounding box center [436, 214] width 153 height 30
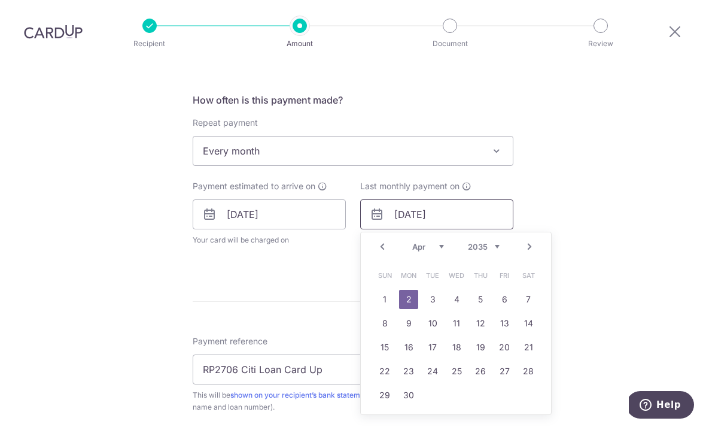
type input "02/04/2035"
click at [655, 294] on div "Tell us more about your payment Enter payment amount SGD 11,453.65 11453.65 Sel…" at bounding box center [353, 203] width 706 height 1149
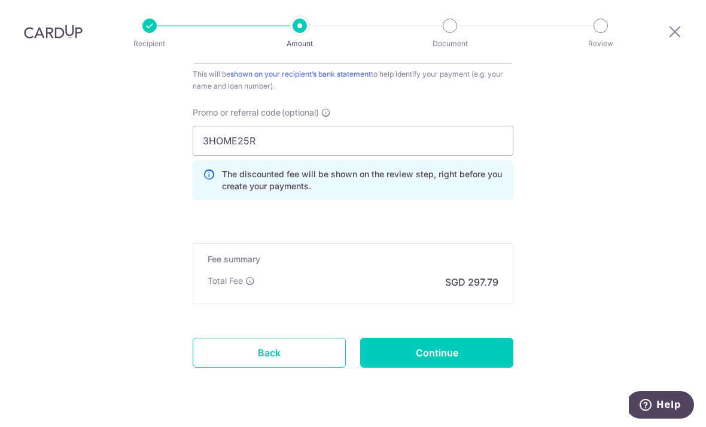
scroll to position [800, 0]
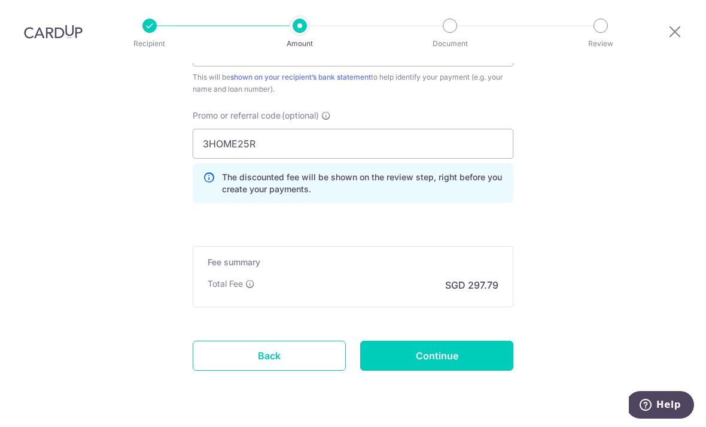
click at [438, 341] on input "Continue" at bounding box center [436, 356] width 153 height 30
type input "Create Schedule"
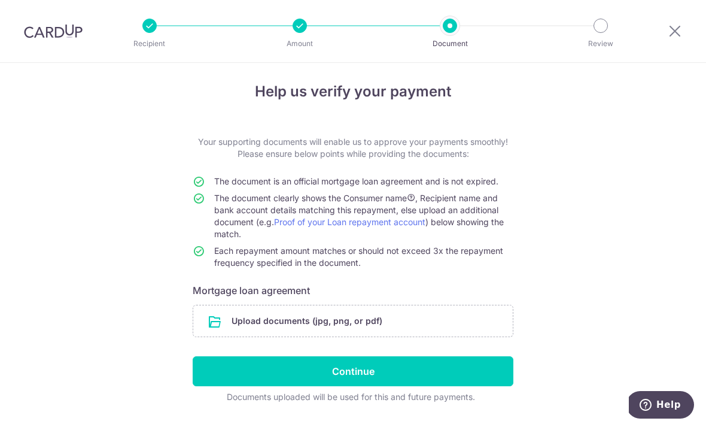
scroll to position [5, 0]
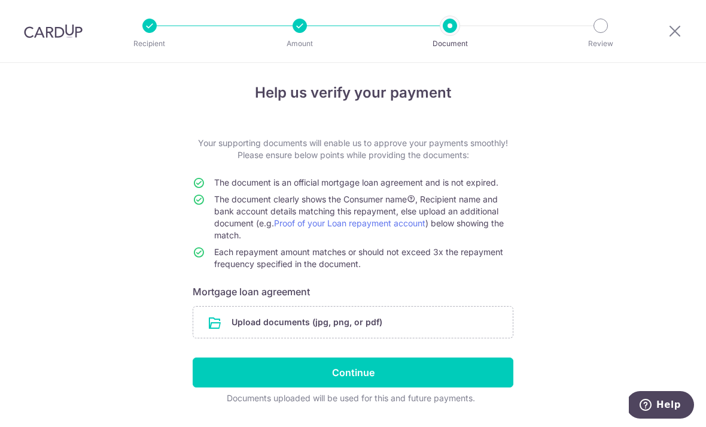
click at [216, 329] on input "file" at bounding box center [353, 322] width 320 height 31
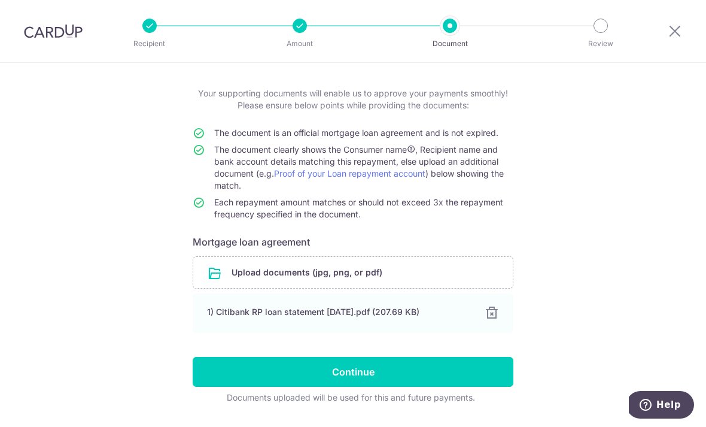
scroll to position [54, 0]
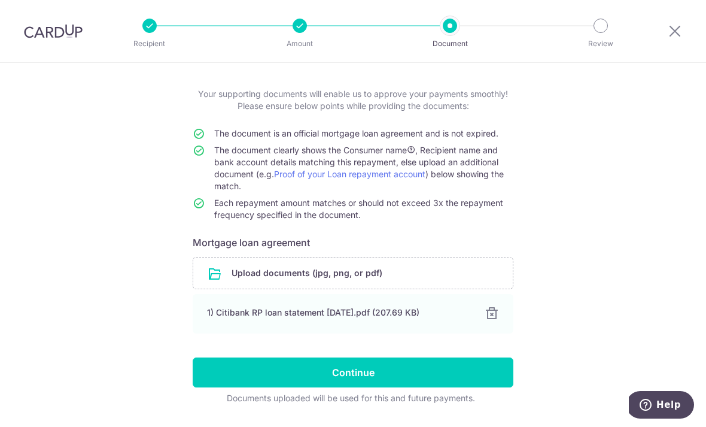
click at [372, 375] on input "Continue" at bounding box center [353, 372] width 321 height 30
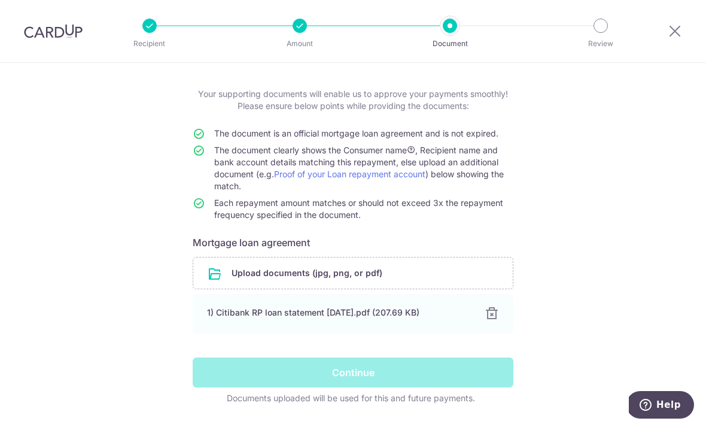
click at [368, 377] on div "Continue" at bounding box center [353, 372] width 335 height 30
click at [339, 380] on div "Continue" at bounding box center [353, 372] width 335 height 30
click at [360, 374] on div "Continue" at bounding box center [353, 372] width 335 height 30
click at [344, 378] on div "Continue" at bounding box center [353, 372] width 335 height 30
click at [374, 376] on div "Continue" at bounding box center [353, 372] width 335 height 30
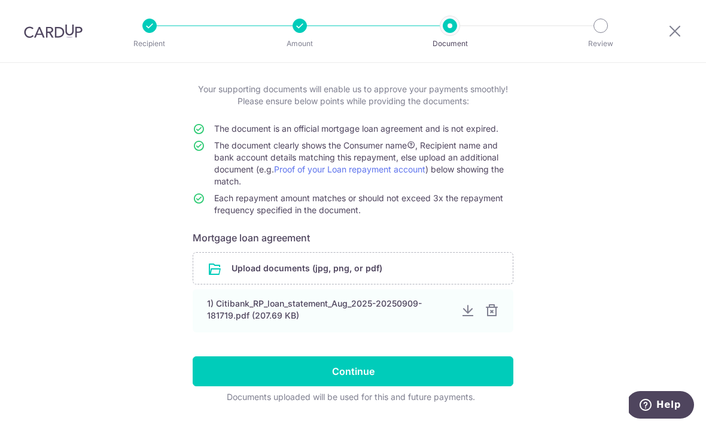
scroll to position [57, 0]
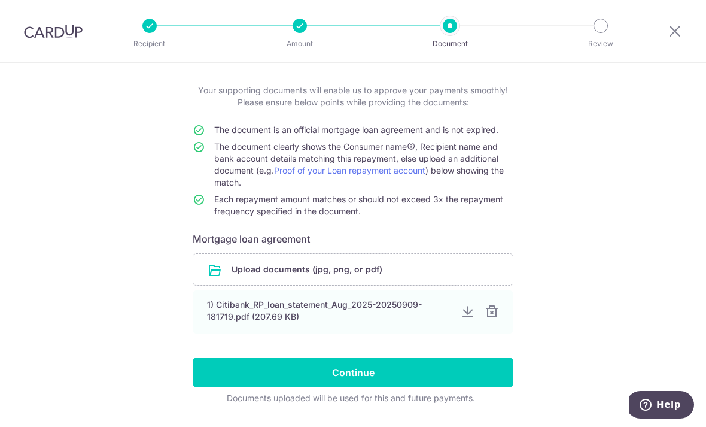
click at [344, 376] on input "Continue" at bounding box center [353, 372] width 321 height 30
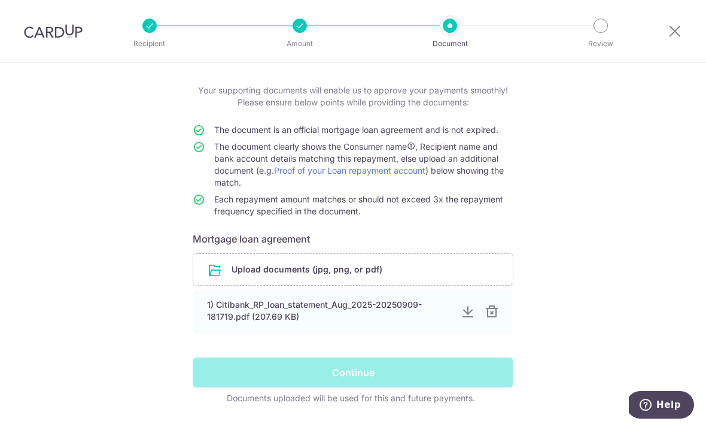
click at [380, 382] on div "Continue" at bounding box center [353, 372] width 335 height 30
click at [367, 374] on div "Continue" at bounding box center [353, 372] width 335 height 30
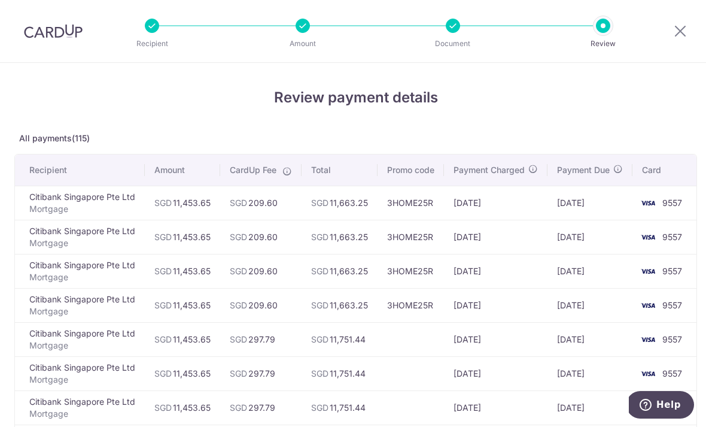
click at [674, 37] on icon at bounding box center [680, 30] width 14 height 15
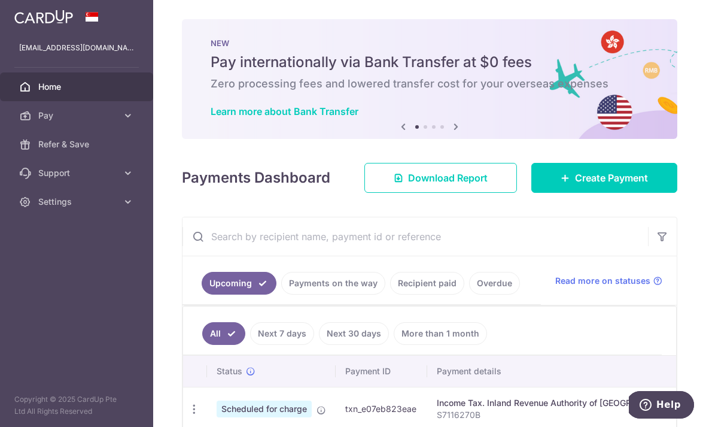
click at [581, 185] on span "Create Payment" at bounding box center [611, 178] width 73 height 14
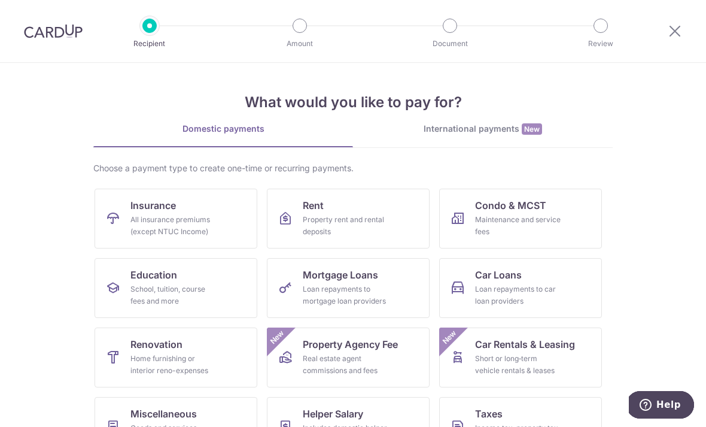
click at [326, 289] on div "Loan repayments to mortgage loan providers" at bounding box center [346, 295] width 86 height 24
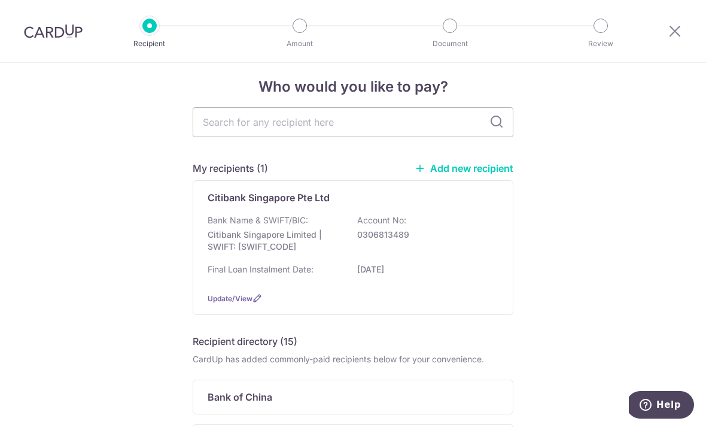
scroll to position [7, 0]
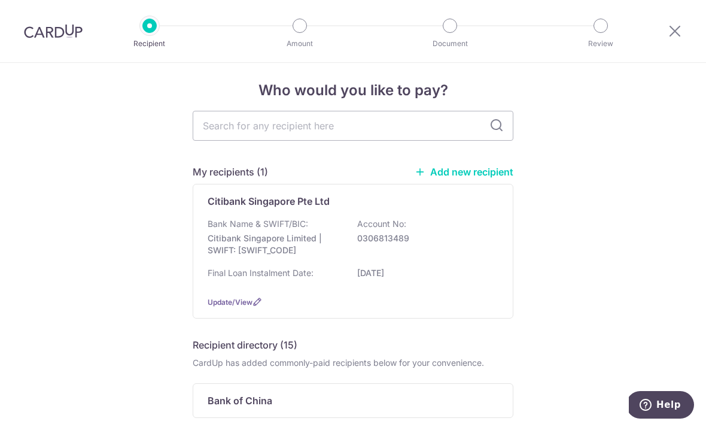
click at [262, 245] on p "Citibank Singapore Limited | SWIFT: [SWIFT_CODE]" at bounding box center [275, 244] width 134 height 24
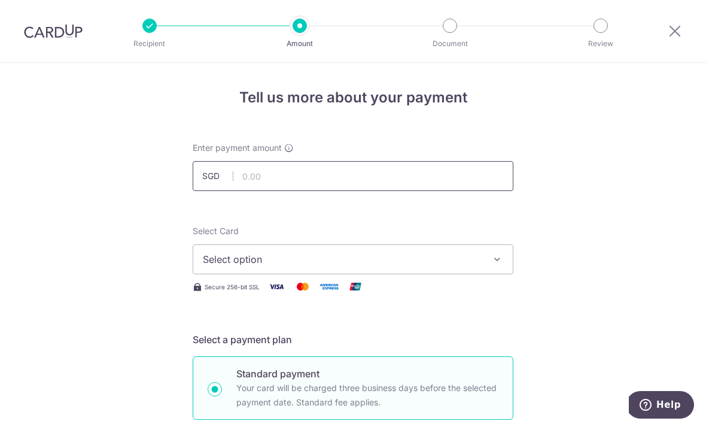
click at [257, 181] on input "text" at bounding box center [353, 176] width 321 height 30
click at [236, 273] on button "Select option" at bounding box center [353, 259] width 321 height 30
type input "11,453.65"
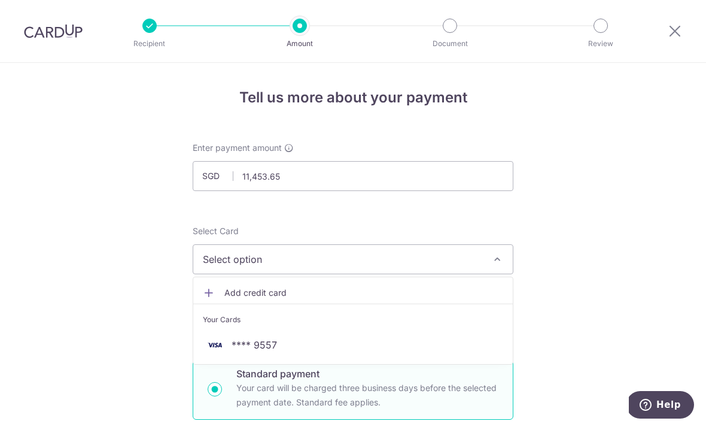
click at [244, 352] on span "**** 9557" at bounding box center [254, 345] width 45 height 14
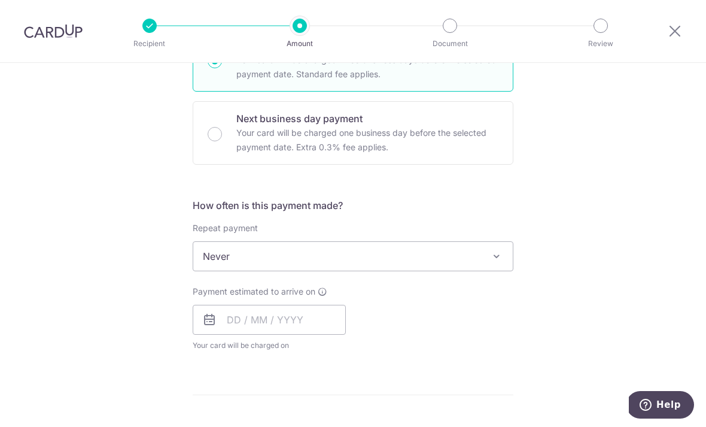
scroll to position [327, 0]
click at [213, 266] on span "Never" at bounding box center [353, 256] width 320 height 29
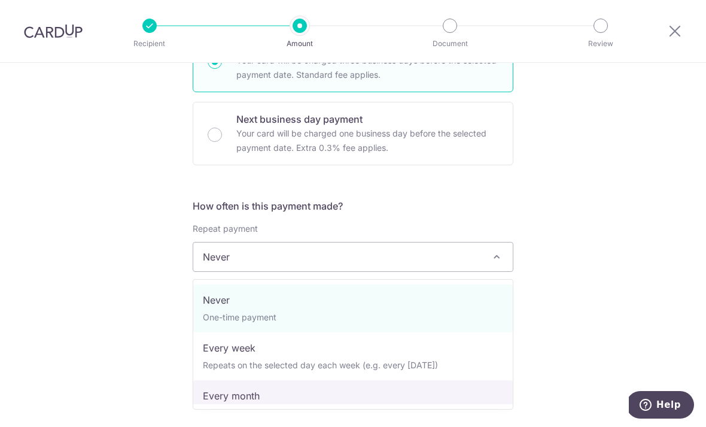
select select "3"
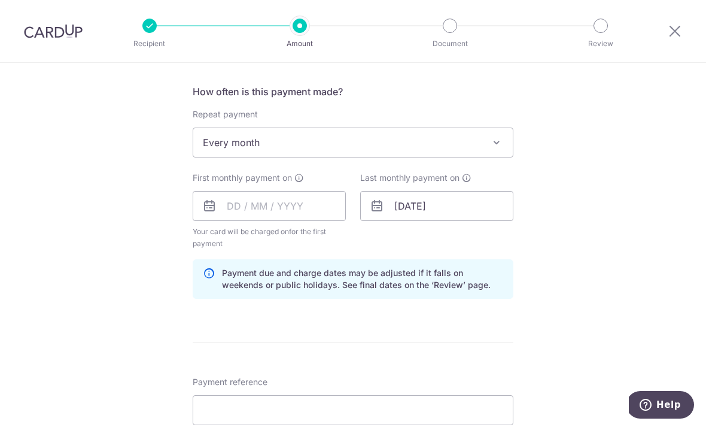
scroll to position [442, 0]
click at [244, 214] on input "text" at bounding box center [269, 205] width 153 height 30
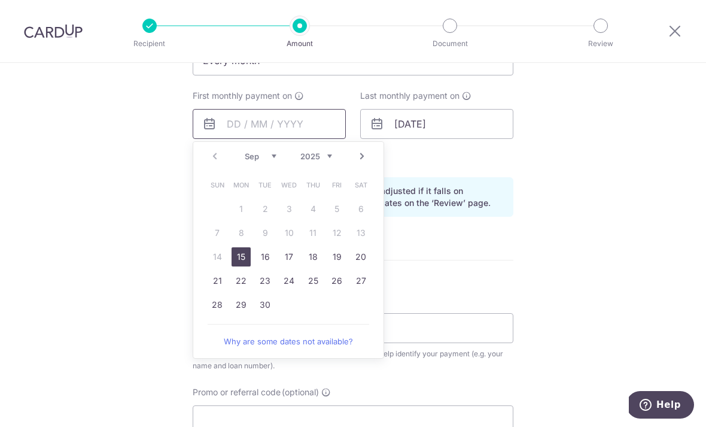
scroll to position [544, 0]
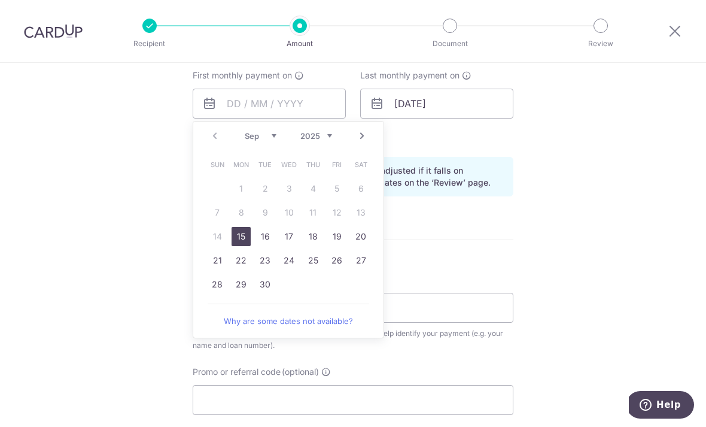
click at [239, 270] on link "22" at bounding box center [241, 260] width 19 height 19
type input "22/09/2025"
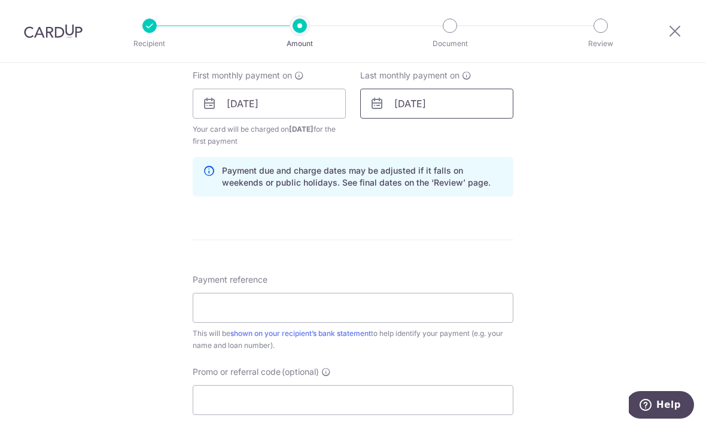
click at [462, 115] on input "02/04/2043" at bounding box center [436, 104] width 153 height 30
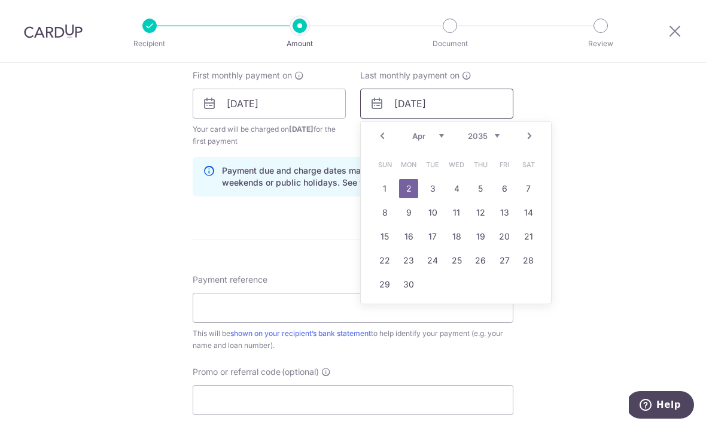
type input "02/04/2035"
click at [408, 198] on link "2" at bounding box center [408, 188] width 19 height 19
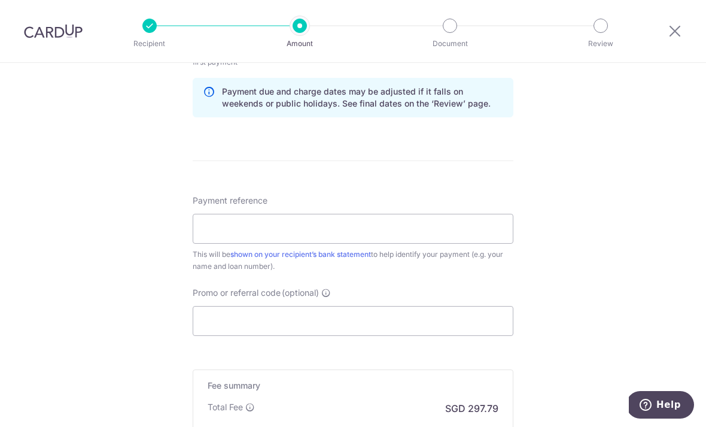
scroll to position [656, 0]
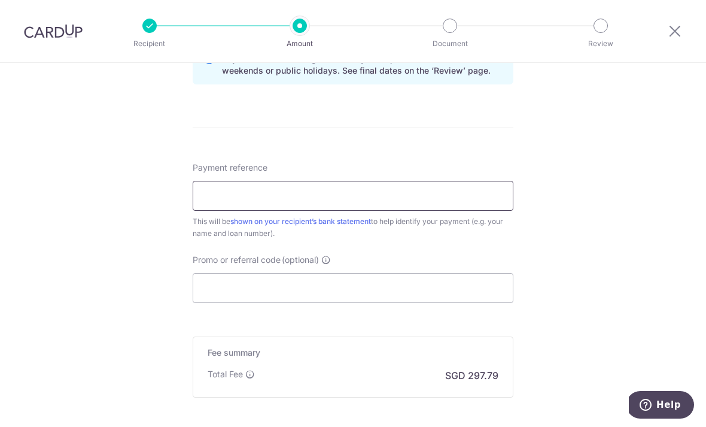
click at [223, 205] on input "Payment reference" at bounding box center [353, 196] width 321 height 30
type input "RP2706 Citi Loan Card Up"
click at [239, 284] on input "Promo or referral code (optional)" at bounding box center [353, 288] width 321 height 30
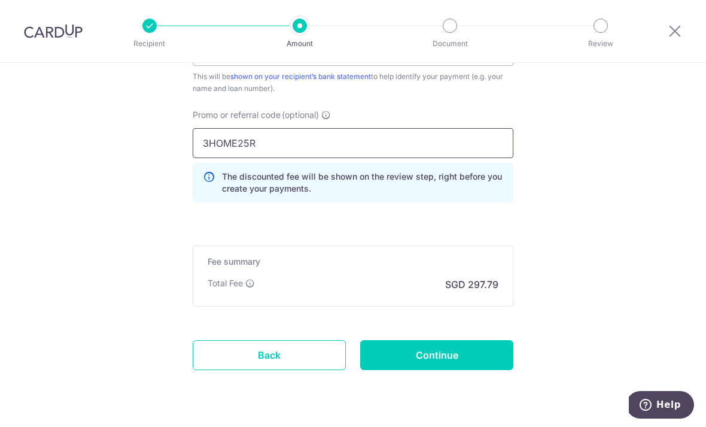
scroll to position [800, 0]
type input "3HOME25R"
click at [450, 359] on input "Continue" at bounding box center [436, 356] width 153 height 30
type input "Create Schedule"
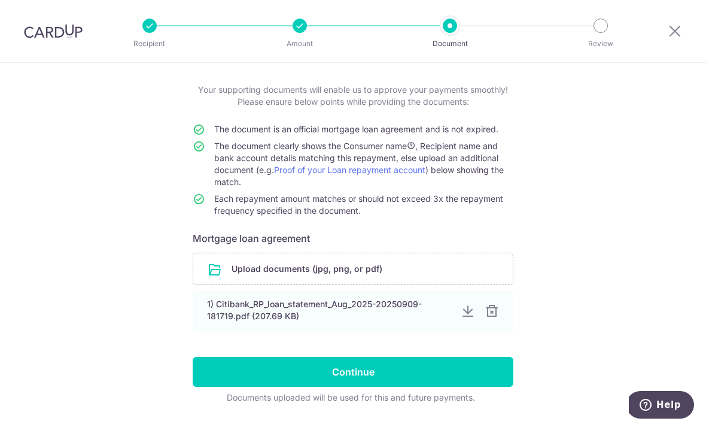
scroll to position [57, 0]
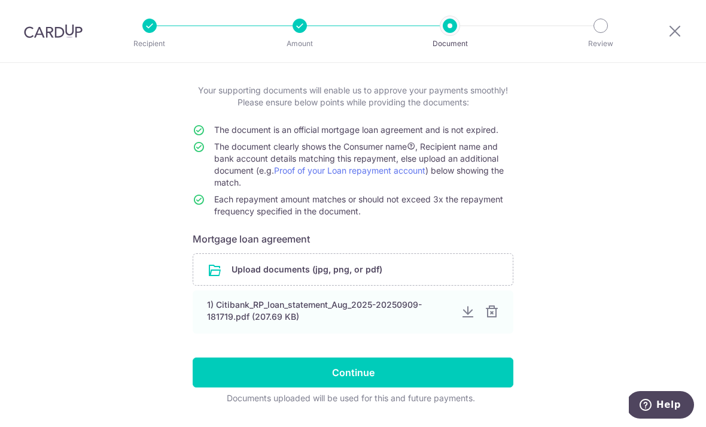
click at [362, 373] on input "Continue" at bounding box center [353, 372] width 321 height 30
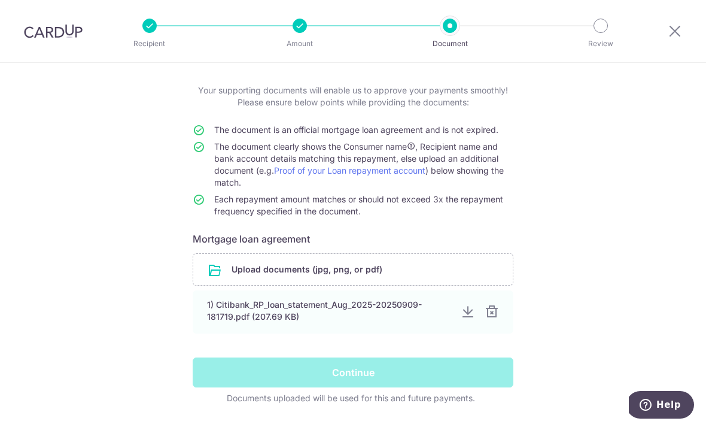
click at [353, 378] on div "Continue" at bounding box center [353, 372] width 335 height 30
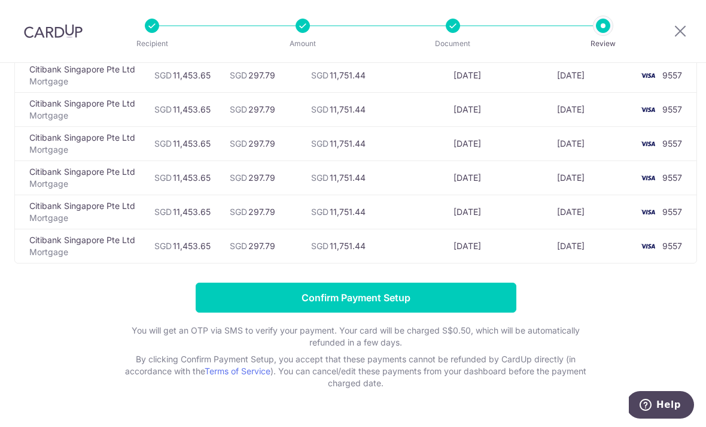
scroll to position [3846, 0]
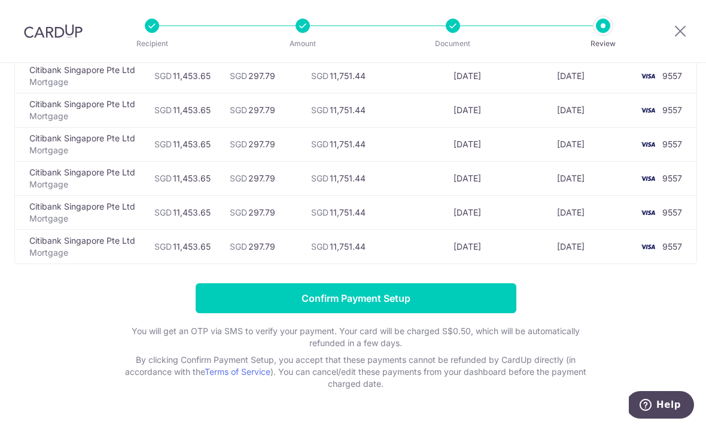
click at [350, 309] on input "Confirm Payment Setup" at bounding box center [356, 298] width 321 height 30
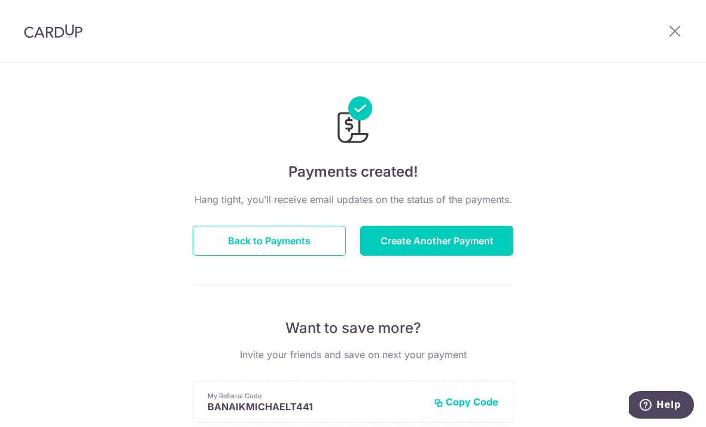
click at [257, 248] on button "Back to Payments" at bounding box center [269, 241] width 153 height 30
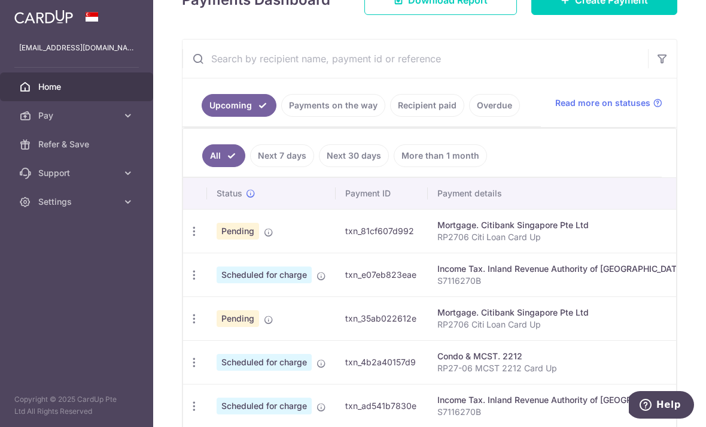
click at [390, 117] on link "Recipient paid" at bounding box center [427, 105] width 74 height 23
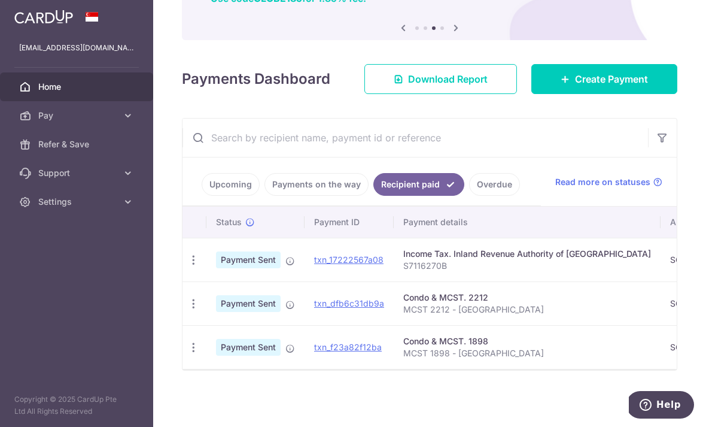
scroll to position [123, 0]
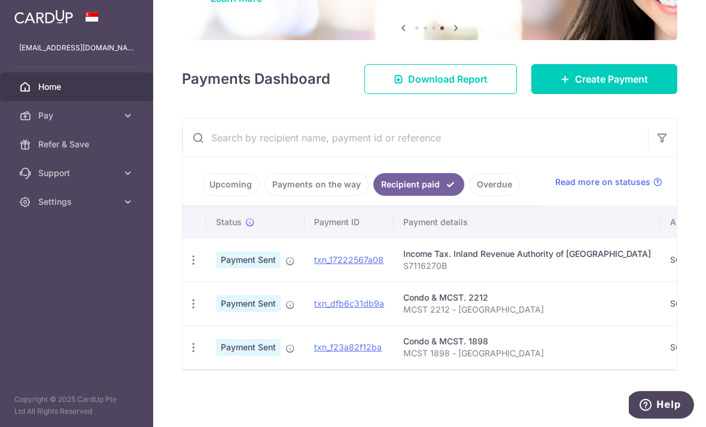
click at [265, 196] on link "Payments on the way" at bounding box center [317, 184] width 104 height 23
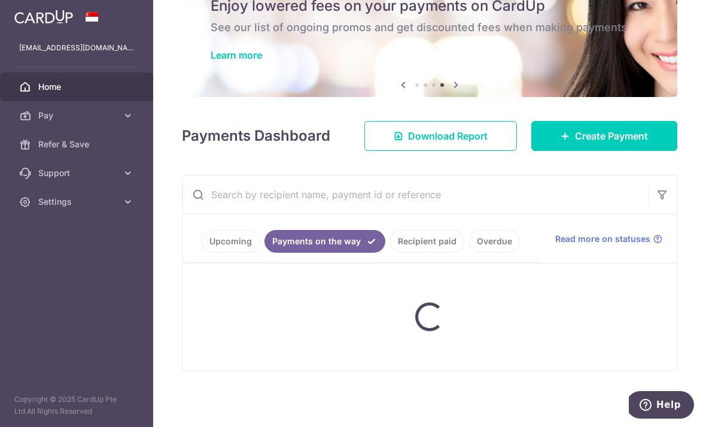
scroll to position [76, 0]
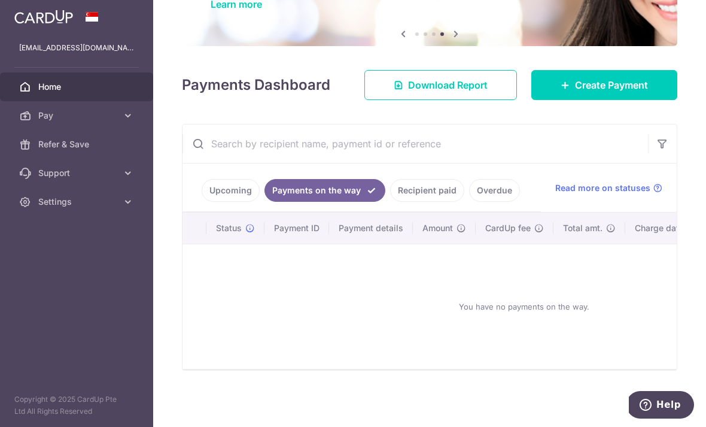
click at [202, 202] on link "Upcoming" at bounding box center [231, 190] width 58 height 23
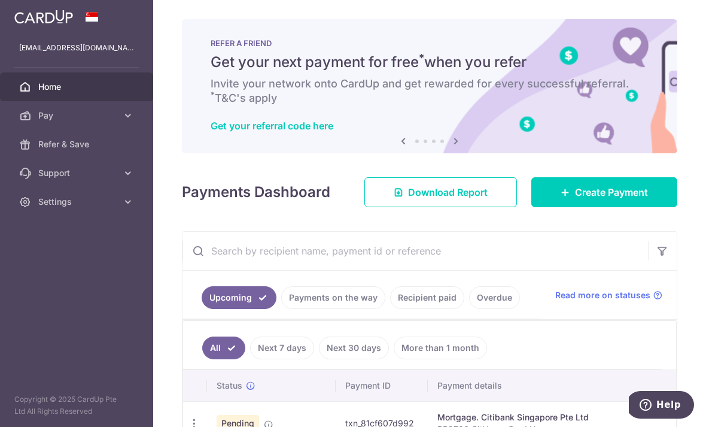
scroll to position [0, 0]
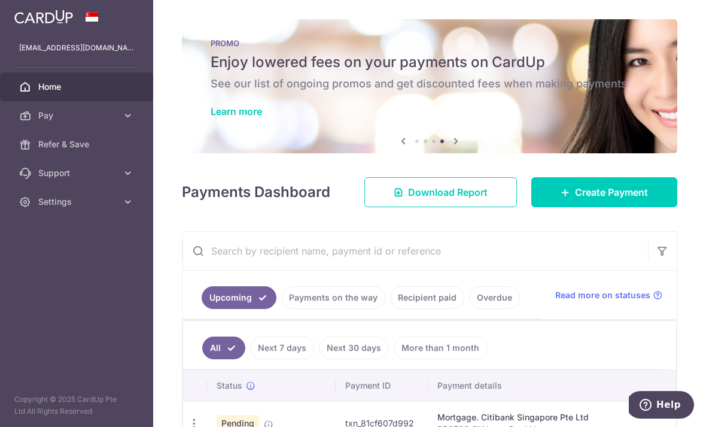
click at [0, 0] on icon "button" at bounding box center [0, 0] width 0 height 0
click at [40, 174] on span "Support" at bounding box center [77, 173] width 79 height 12
click at [35, 202] on link "FAQ" at bounding box center [76, 201] width 153 height 29
